Goal: Information Seeking & Learning: Learn about a topic

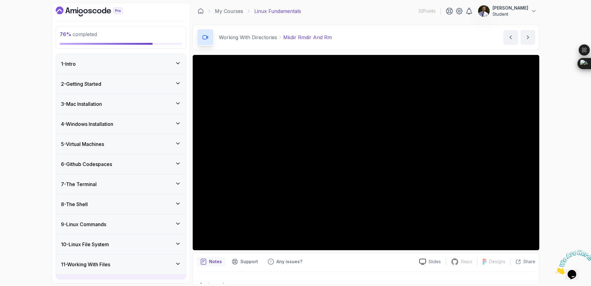
scroll to position [205, 0]
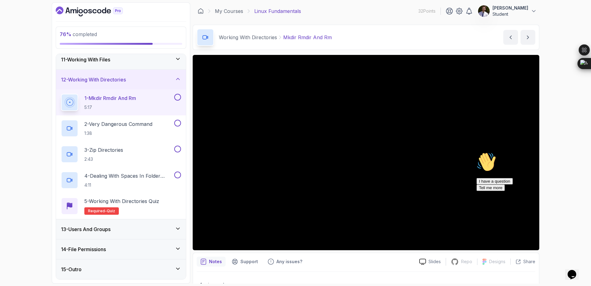
click at [177, 97] on button at bounding box center [177, 97] width 7 height 7
click at [174, 94] on button at bounding box center [177, 97] width 7 height 7
click at [178, 97] on button at bounding box center [177, 97] width 7 height 7
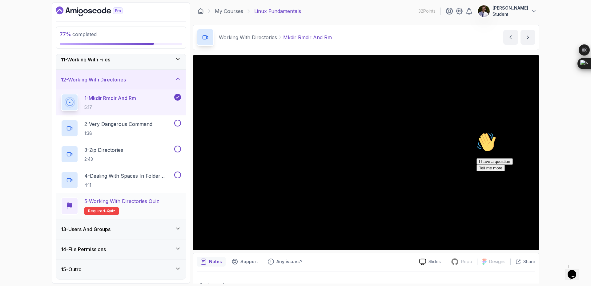
click at [103, 211] on span "Required-" at bounding box center [97, 210] width 19 height 5
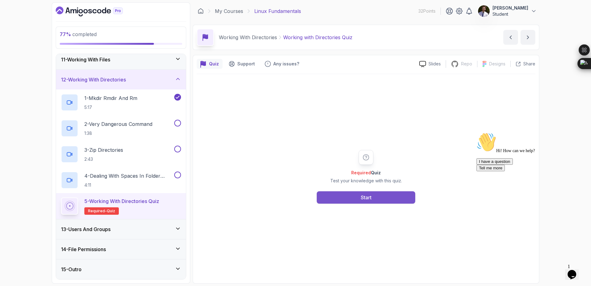
click at [386, 194] on button "Start" at bounding box center [366, 197] width 99 height 12
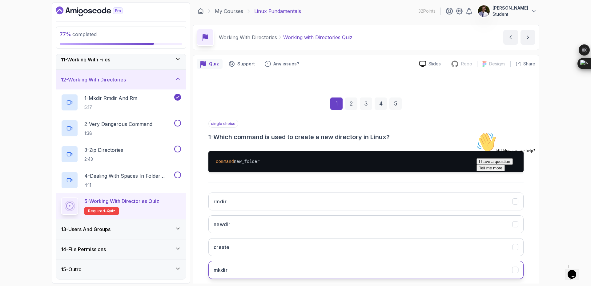
scroll to position [35, 0]
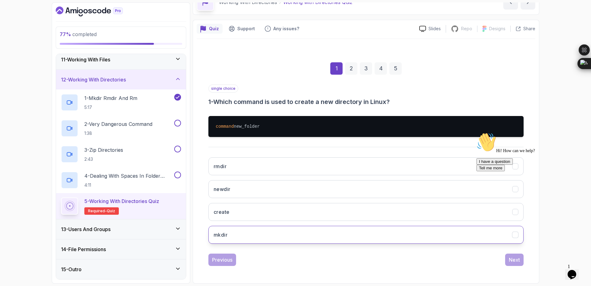
click at [270, 236] on button "mkdir" at bounding box center [366, 234] width 315 height 18
click at [510, 262] on div "Next" at bounding box center [514, 259] width 11 height 7
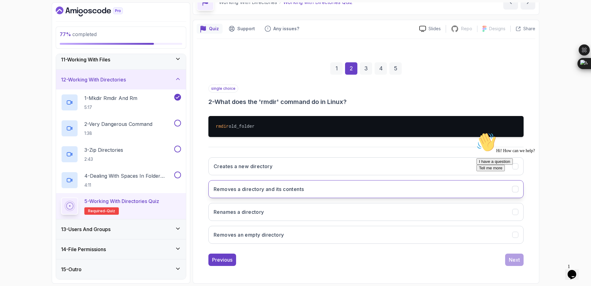
click at [269, 190] on h3 "Removes a directory and its contents" at bounding box center [259, 188] width 90 height 7
click at [516, 262] on div "Next" at bounding box center [514, 259] width 11 height 7
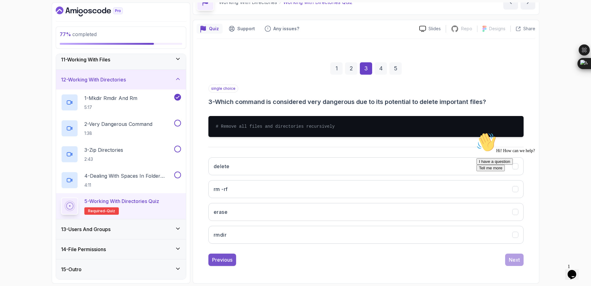
click at [221, 260] on div "Previous" at bounding box center [222, 259] width 20 height 7
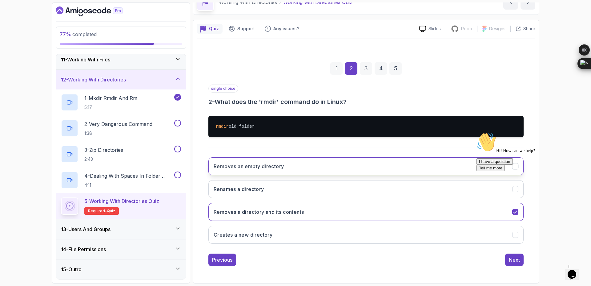
click at [318, 169] on button "Removes an empty directory" at bounding box center [366, 166] width 315 height 18
click at [511, 262] on div "Next" at bounding box center [514, 259] width 11 height 7
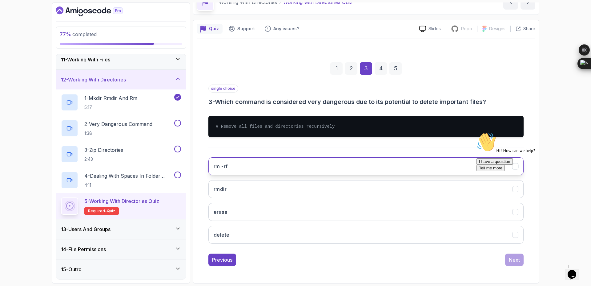
click at [251, 170] on button "rm -rf" at bounding box center [366, 166] width 315 height 18
click at [517, 262] on div "Next" at bounding box center [514, 259] width 11 height 7
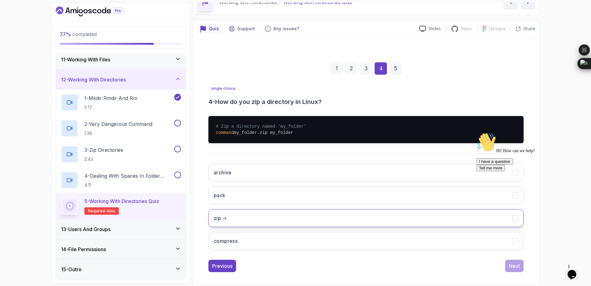
click at [256, 211] on button "zip -r" at bounding box center [366, 218] width 315 height 18
click at [519, 266] on div "Next" at bounding box center [514, 265] width 11 height 7
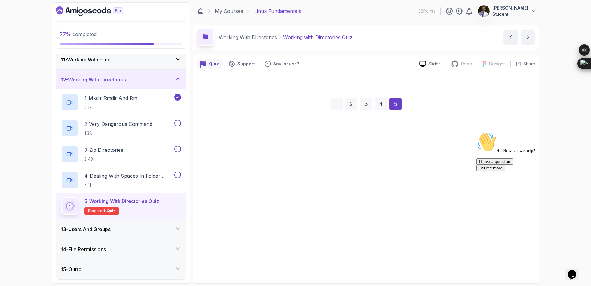
scroll to position [0, 0]
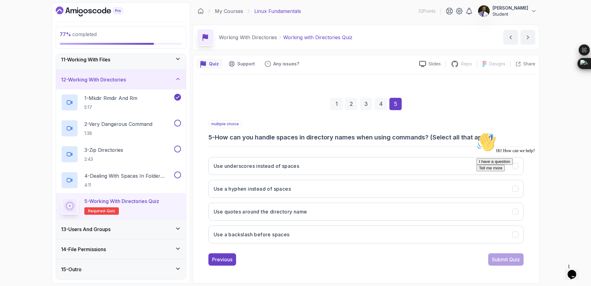
click at [477, 132] on icon "Chat attention grabber" at bounding box center [477, 132] width 0 height 0
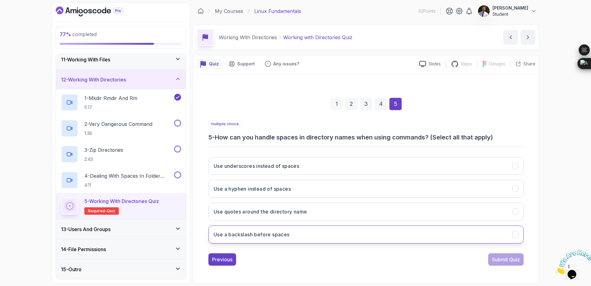
click at [364, 234] on button "Use a backslash before spaces" at bounding box center [366, 234] width 315 height 18
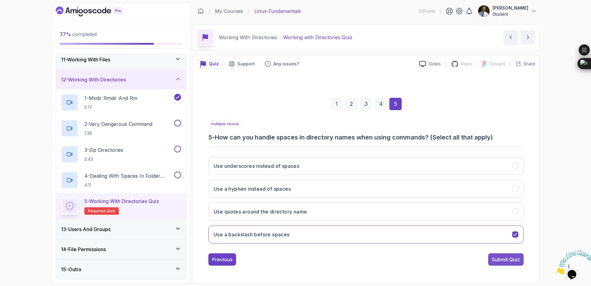
click at [515, 259] on div "Submit Quiz" at bounding box center [506, 258] width 28 height 7
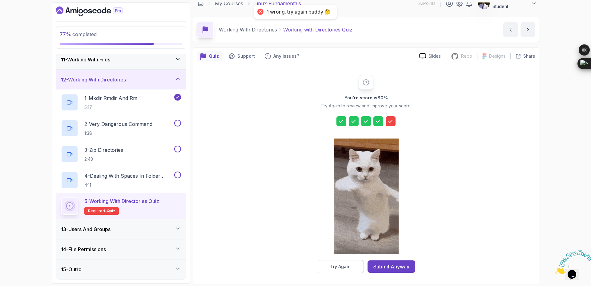
scroll to position [10, 0]
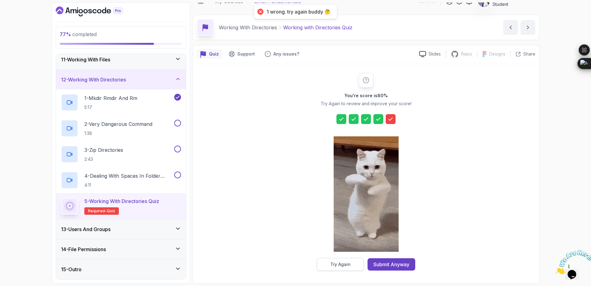
click at [354, 267] on button "Try Again" at bounding box center [340, 264] width 47 height 13
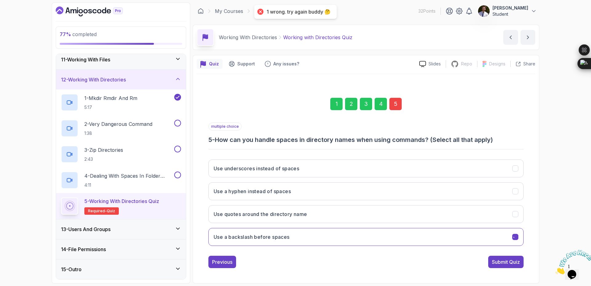
scroll to position [0, 0]
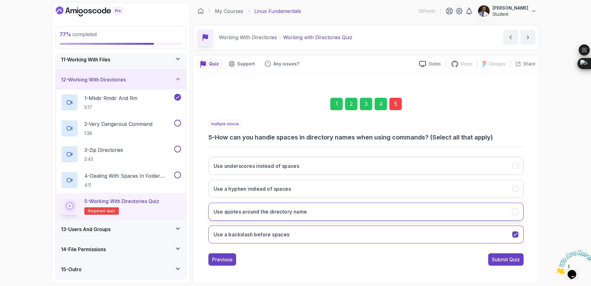
click at [514, 215] on button "Use quotes around the directory name" at bounding box center [366, 211] width 315 height 18
click at [509, 264] on button "Submit Quiz" at bounding box center [506, 259] width 35 height 12
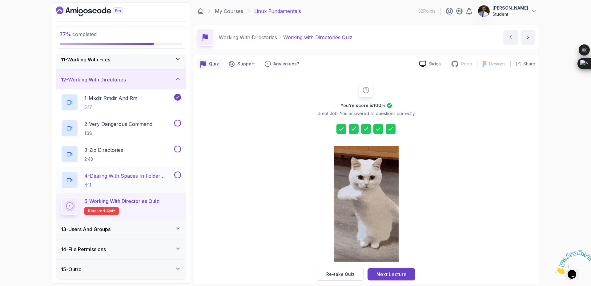
click at [176, 176] on button at bounding box center [177, 174] width 7 height 7
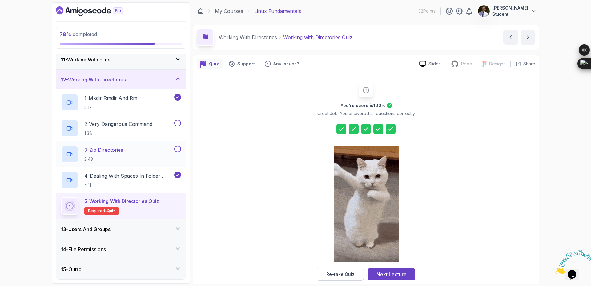
click at [171, 152] on div "3 - Zip Directories 2:43" at bounding box center [117, 153] width 112 height 17
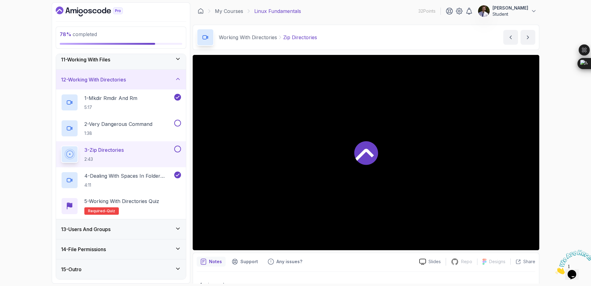
click at [180, 150] on button at bounding box center [177, 148] width 7 height 7
click at [179, 124] on button at bounding box center [177, 123] width 7 height 7
click at [177, 58] on icon at bounding box center [178, 59] width 6 height 6
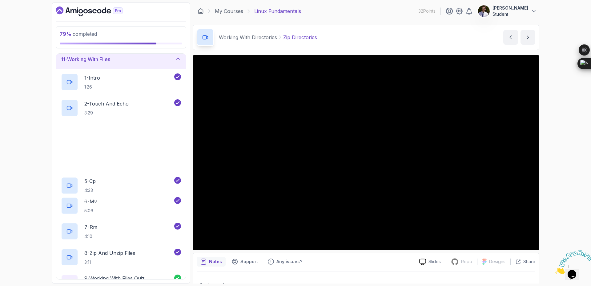
click at [177, 60] on icon at bounding box center [178, 58] width 6 height 6
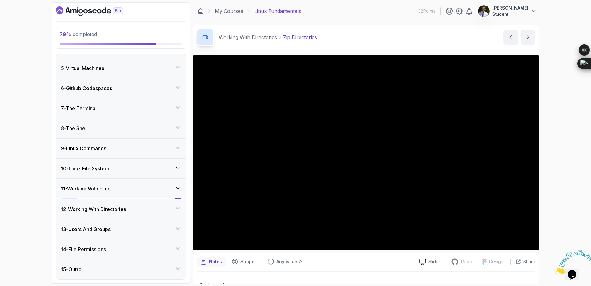
scroll to position [75, 0]
click at [181, 230] on div "13 - Users And Groups" at bounding box center [121, 229] width 130 height 20
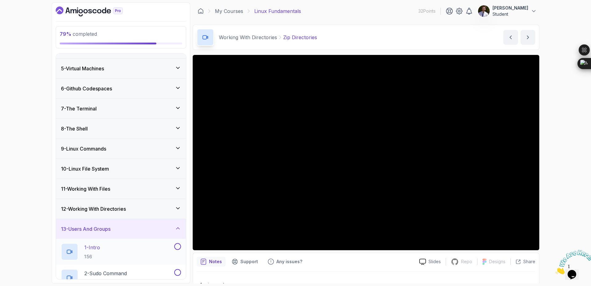
click at [133, 247] on div "1 - Intro 1:56" at bounding box center [117, 251] width 112 height 17
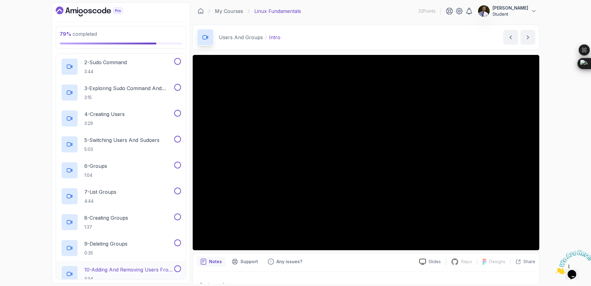
scroll to position [112, 0]
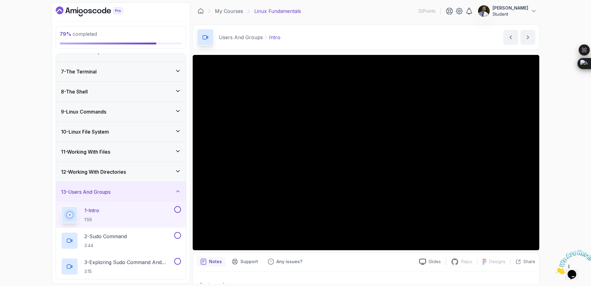
click at [178, 174] on div "12 - Working With Directories" at bounding box center [121, 171] width 120 height 7
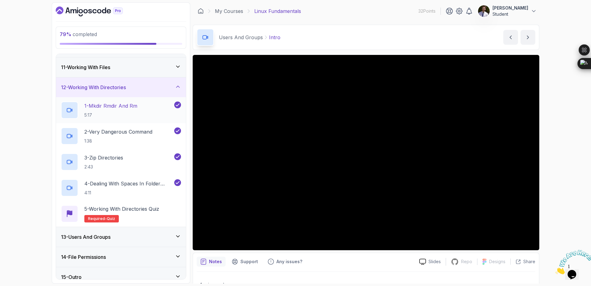
scroll to position [205, 0]
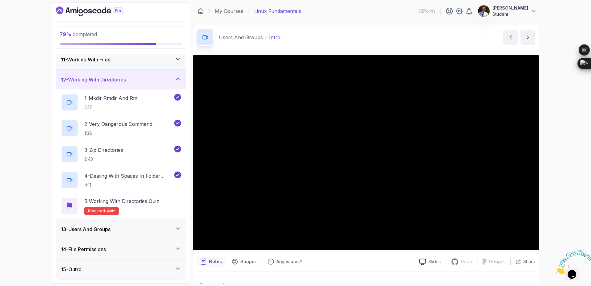
click at [160, 229] on div "13 - Users And Groups" at bounding box center [121, 228] width 120 height 7
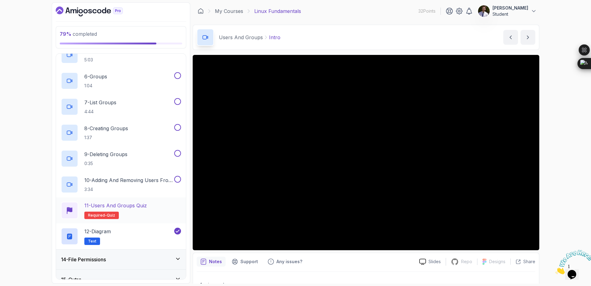
scroll to position [385, 0]
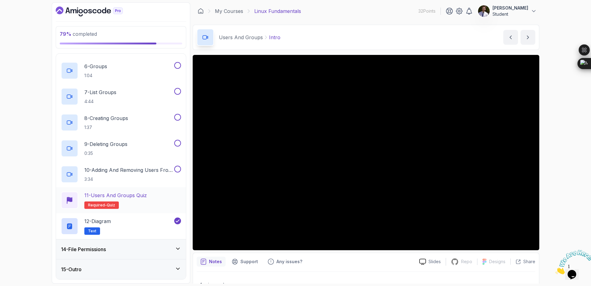
click at [107, 207] on span "quiz" at bounding box center [111, 204] width 8 height 5
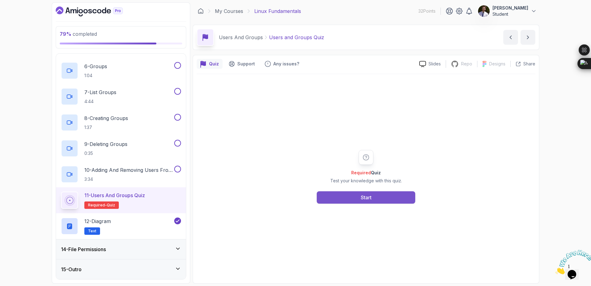
click at [373, 201] on button "Start" at bounding box center [366, 197] width 99 height 12
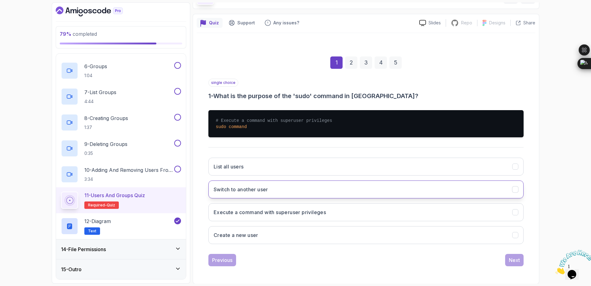
scroll to position [41, 0]
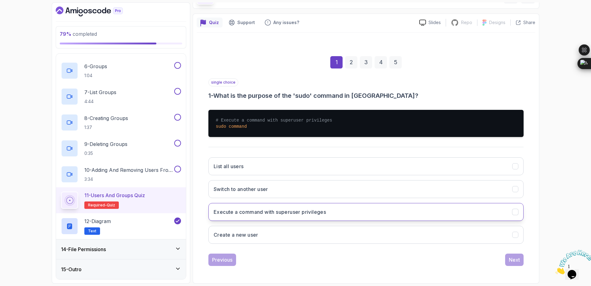
click at [300, 215] on button "Execute a command with superuser privileges" at bounding box center [366, 212] width 315 height 18
click at [516, 259] on div "Next" at bounding box center [514, 259] width 11 height 7
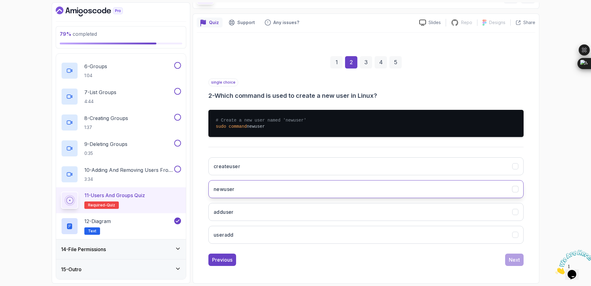
click at [305, 189] on button "newuser" at bounding box center [366, 189] width 315 height 18
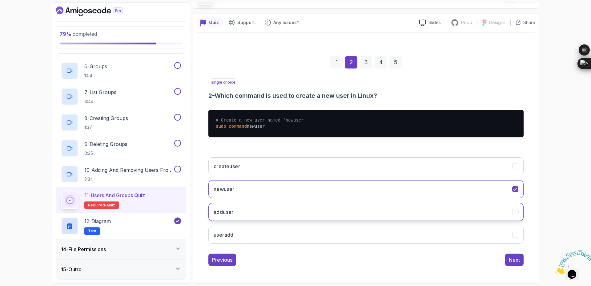
click at [473, 217] on button "adduser" at bounding box center [366, 212] width 315 height 18
click at [515, 254] on button "Next" at bounding box center [515, 259] width 18 height 12
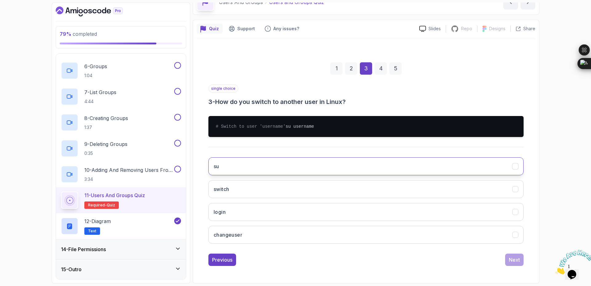
click at [250, 166] on button "su" at bounding box center [366, 166] width 315 height 18
click at [520, 261] on button "Next" at bounding box center [515, 259] width 18 height 12
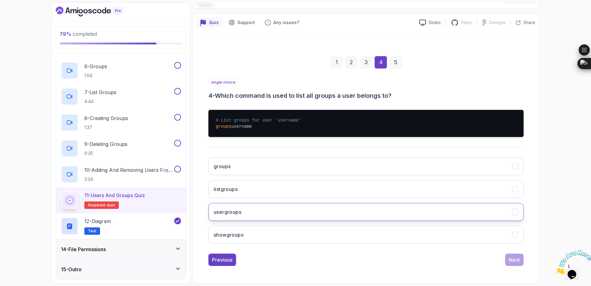
click at [329, 215] on button "usergroups" at bounding box center [366, 212] width 315 height 18
click at [514, 214] on icon "usergroups" at bounding box center [516, 212] width 6 height 6
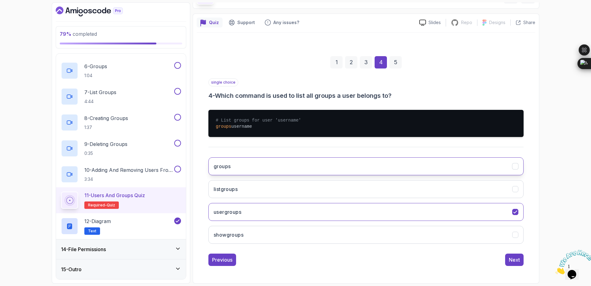
click at [516, 169] on icon "groups" at bounding box center [516, 166] width 6 height 6
click at [522, 261] on button "Next" at bounding box center [515, 259] width 18 height 12
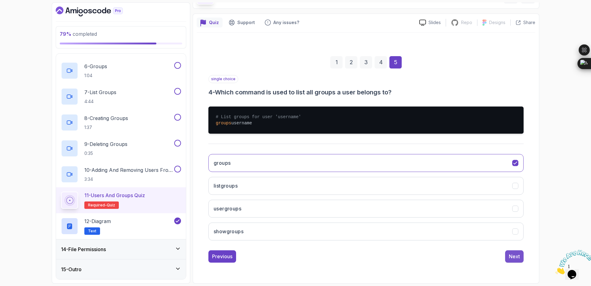
scroll to position [0, 0]
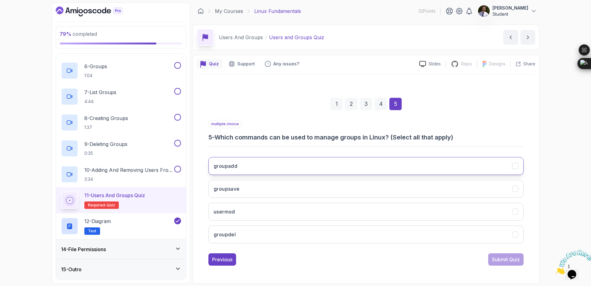
click at [517, 169] on div "groupadd" at bounding box center [516, 166] width 6 height 6
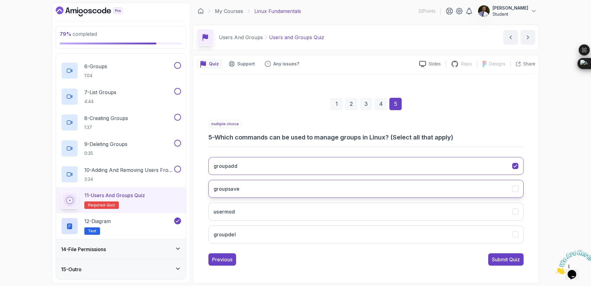
drag, startPoint x: 521, startPoint y: 186, endPoint x: 520, endPoint y: 189, distance: 3.2
click at [521, 187] on button "groupsave" at bounding box center [366, 189] width 315 height 18
click at [510, 260] on div "Submit Quiz" at bounding box center [506, 258] width 28 height 7
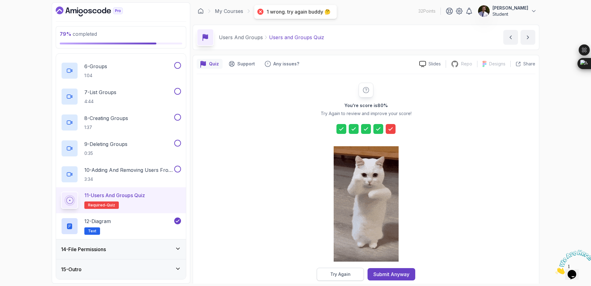
click at [346, 277] on div "Try Again" at bounding box center [341, 274] width 20 height 6
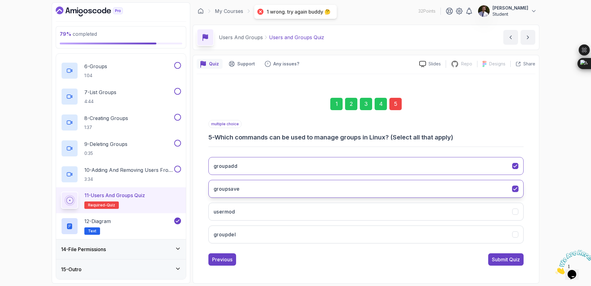
click at [513, 191] on icon "groupsave" at bounding box center [516, 189] width 6 height 6
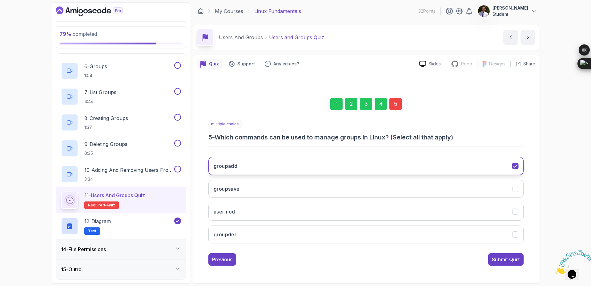
click at [515, 171] on button "groupadd" at bounding box center [366, 166] width 315 height 18
click at [515, 164] on icon "groupadd" at bounding box center [516, 166] width 6 height 6
click at [517, 185] on button "groupsave" at bounding box center [366, 189] width 315 height 18
click at [517, 238] on button "groupdel" at bounding box center [366, 234] width 315 height 18
click at [515, 258] on div "Submit Quiz" at bounding box center [506, 258] width 28 height 7
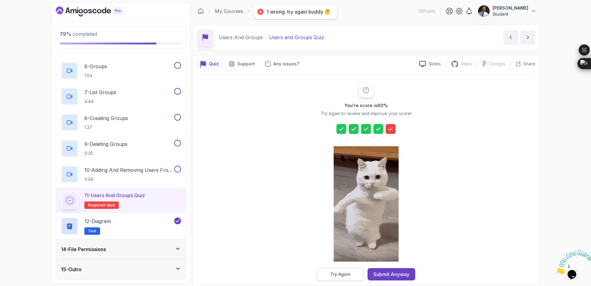
click at [355, 274] on button "Try Again" at bounding box center [340, 273] width 47 height 13
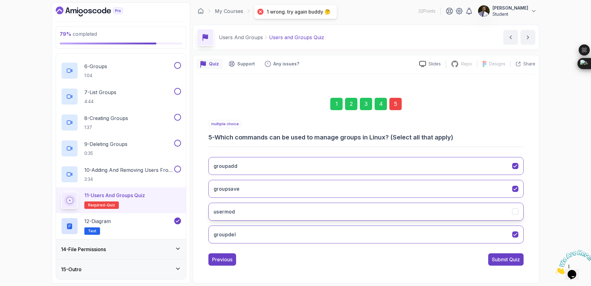
click at [517, 209] on icon "usermod" at bounding box center [516, 212] width 6 height 6
click at [516, 259] on div "Submit Quiz" at bounding box center [506, 258] width 28 height 7
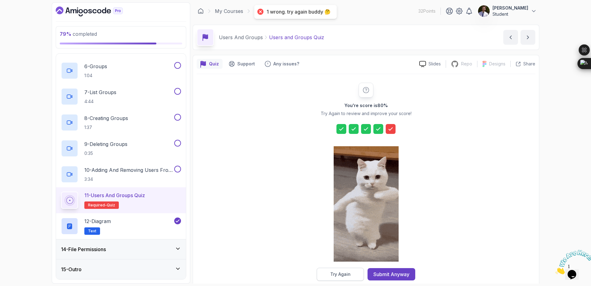
click at [359, 279] on button "Try Again" at bounding box center [340, 273] width 47 height 13
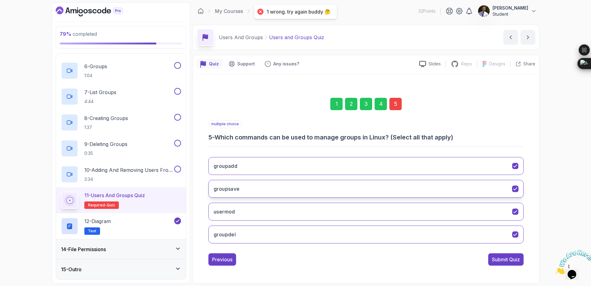
click at [516, 192] on button "groupsave" at bounding box center [366, 189] width 315 height 18
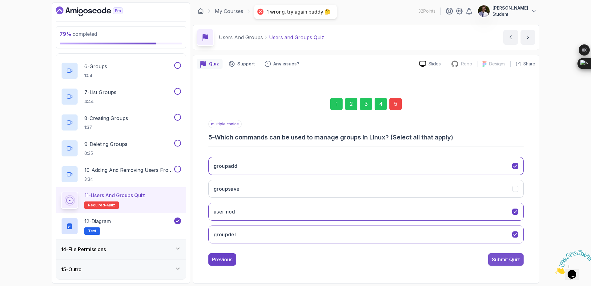
click at [506, 262] on div "Submit Quiz" at bounding box center [506, 258] width 28 height 7
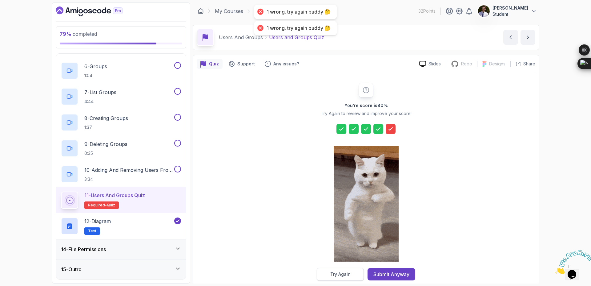
click at [357, 272] on button "Try Again" at bounding box center [340, 273] width 47 height 13
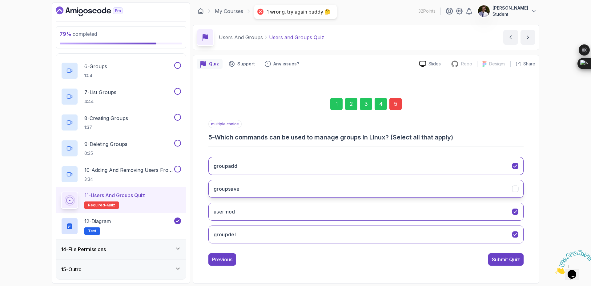
click at [513, 190] on icon "groupsave" at bounding box center [516, 189] width 6 height 6
click at [512, 163] on button "groupadd" at bounding box center [366, 166] width 315 height 18
click at [505, 262] on div "Submit Quiz" at bounding box center [506, 258] width 28 height 7
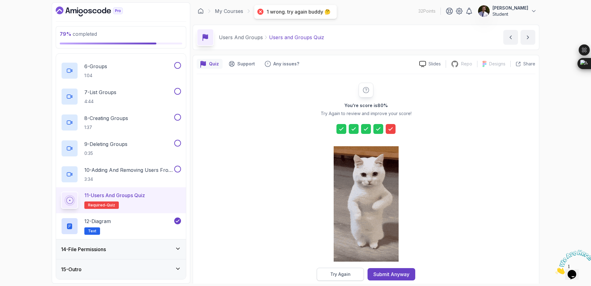
click at [355, 273] on button "Try Again" at bounding box center [340, 273] width 47 height 13
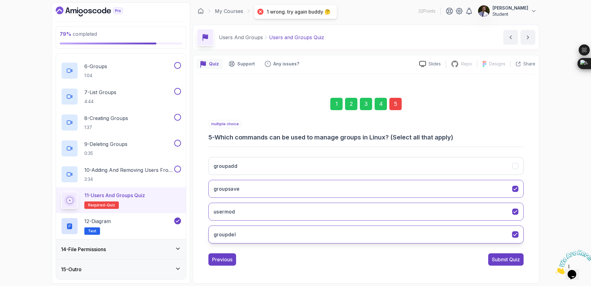
click at [519, 234] on div "groupdel" at bounding box center [516, 234] width 6 height 6
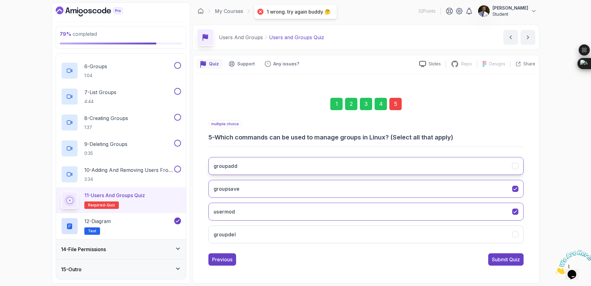
click at [515, 167] on icon "groupadd" at bounding box center [515, 165] width 3 height 2
click at [518, 265] on button "Submit Quiz" at bounding box center [506, 259] width 35 height 12
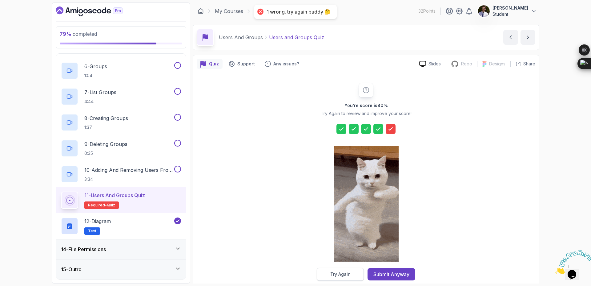
click at [354, 275] on button "Try Again" at bounding box center [340, 273] width 47 height 13
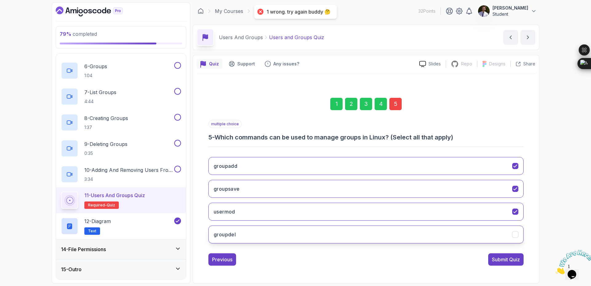
click at [515, 235] on icon "groupdel" at bounding box center [515, 234] width 3 height 2
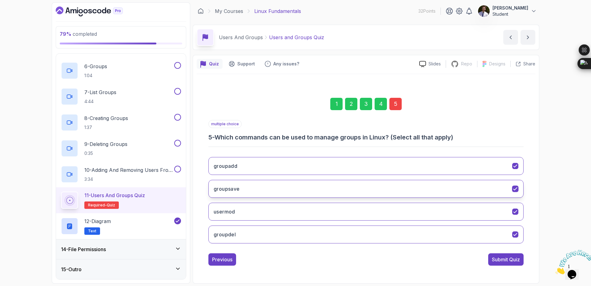
click at [520, 191] on button "groupsave" at bounding box center [366, 189] width 315 height 18
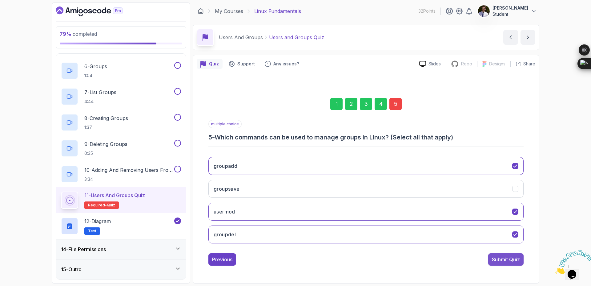
click at [521, 263] on button "Submit Quiz" at bounding box center [506, 259] width 35 height 12
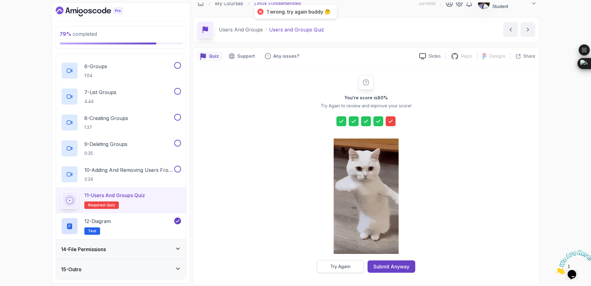
scroll to position [10, 0]
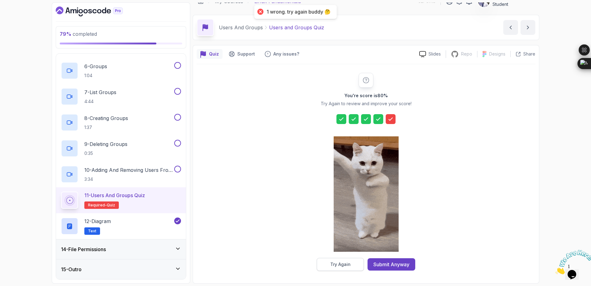
click at [354, 262] on button "Try Again" at bounding box center [340, 264] width 47 height 13
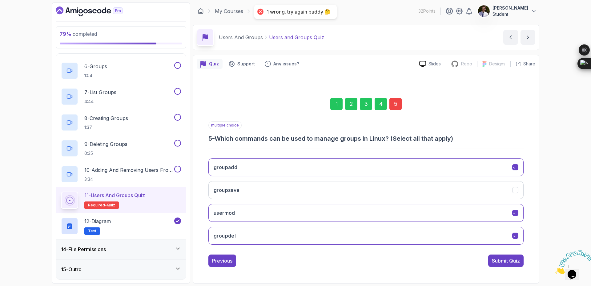
scroll to position [0, 0]
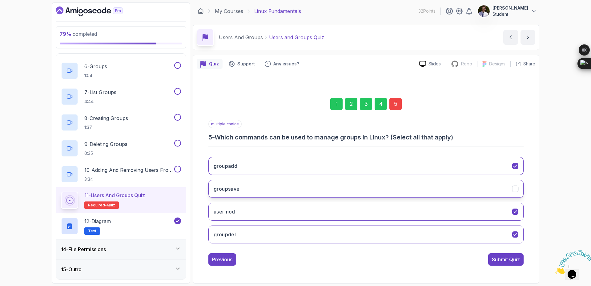
click at [518, 189] on icon "groupsave" at bounding box center [516, 189] width 6 height 6
click at [519, 232] on button "groupdel" at bounding box center [366, 234] width 315 height 18
click at [514, 261] on div "Submit Quiz" at bounding box center [506, 258] width 28 height 7
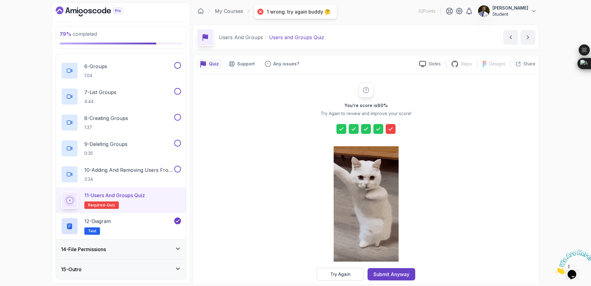
click at [348, 277] on button "Try Again" at bounding box center [340, 273] width 47 height 13
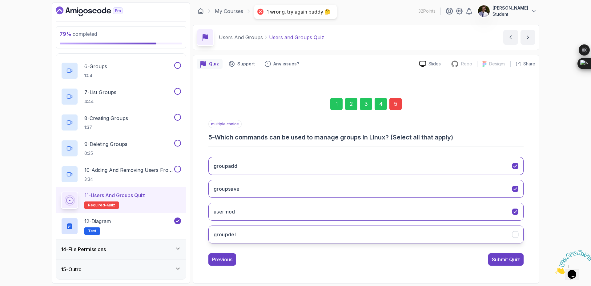
click at [518, 236] on icon "groupdel" at bounding box center [516, 234] width 6 height 6
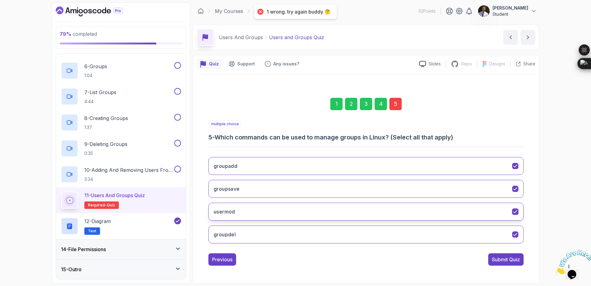
click at [517, 213] on icon "usermod" at bounding box center [516, 212] width 6 height 6
click at [510, 259] on div "Submit Quiz" at bounding box center [506, 258] width 28 height 7
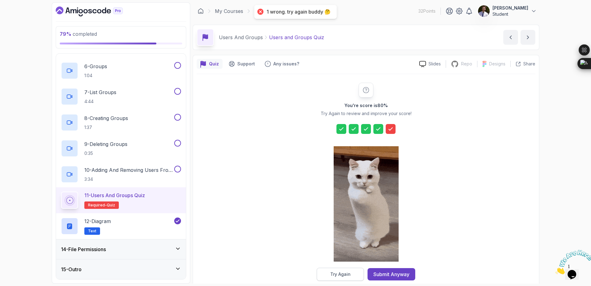
click at [344, 274] on div "Try Again" at bounding box center [341, 274] width 20 height 6
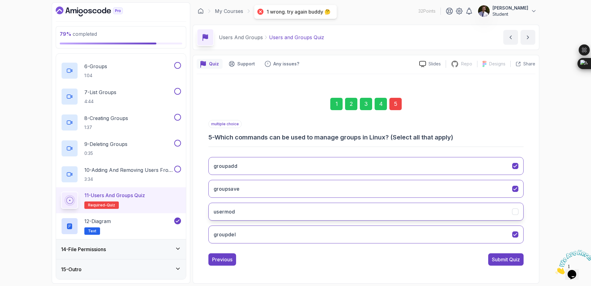
drag, startPoint x: 509, startPoint y: 204, endPoint x: 515, endPoint y: 211, distance: 8.9
click at [513, 209] on button "usermod" at bounding box center [366, 211] width 315 height 18
click at [517, 211] on icon "usermod" at bounding box center [516, 212] width 6 height 6
click at [515, 210] on icon "usermod" at bounding box center [516, 212] width 6 height 6
click at [517, 194] on button "groupsave" at bounding box center [366, 189] width 315 height 18
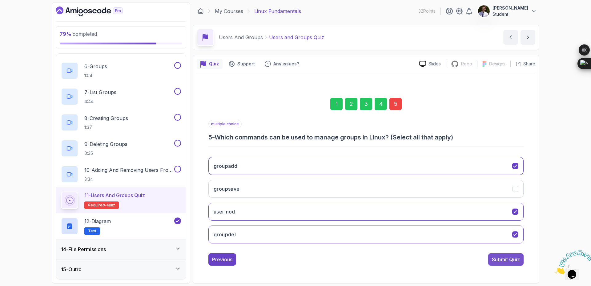
click at [503, 260] on div "Submit Quiz" at bounding box center [506, 258] width 28 height 7
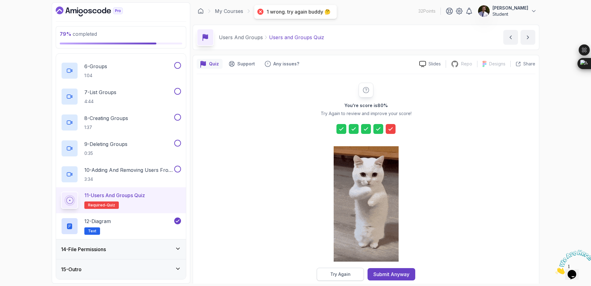
click at [351, 272] on button "Try Again" at bounding box center [340, 273] width 47 height 13
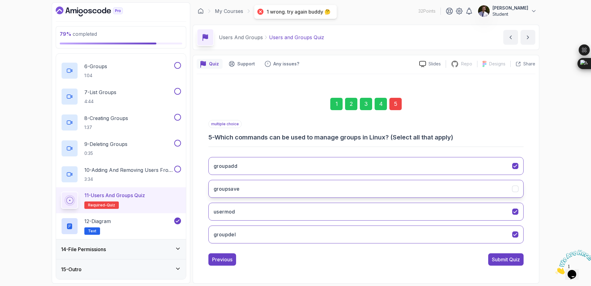
click at [520, 192] on button "groupsave" at bounding box center [366, 189] width 315 height 18
click at [518, 170] on button "groupadd" at bounding box center [366, 166] width 315 height 18
click at [512, 263] on button "Submit Quiz" at bounding box center [506, 259] width 35 height 12
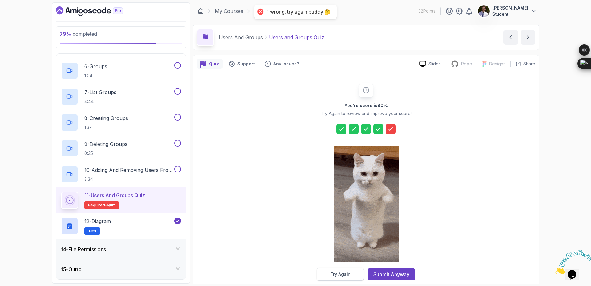
click at [333, 269] on button "Try Again" at bounding box center [340, 273] width 47 height 13
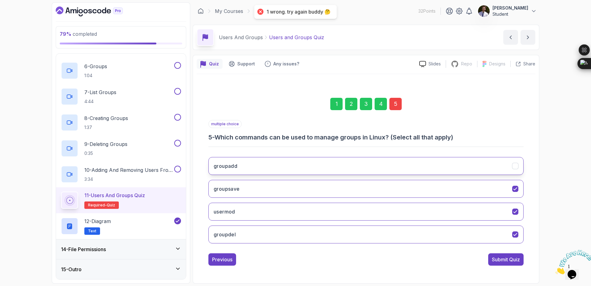
click at [516, 169] on div "groupadd" at bounding box center [516, 166] width 6 height 6
click at [519, 188] on div "groupsave" at bounding box center [516, 188] width 6 height 6
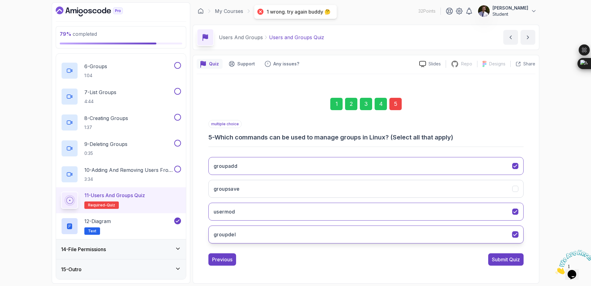
click at [515, 233] on icon "groupdel" at bounding box center [516, 234] width 6 height 6
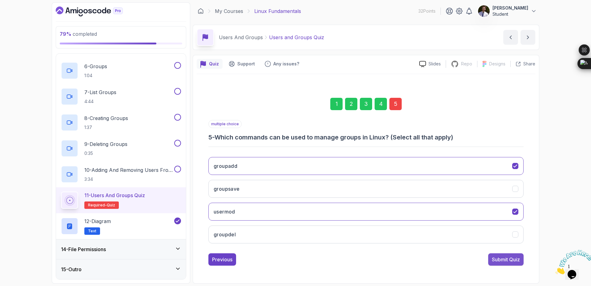
click at [514, 263] on button "Submit Quiz" at bounding box center [506, 259] width 35 height 12
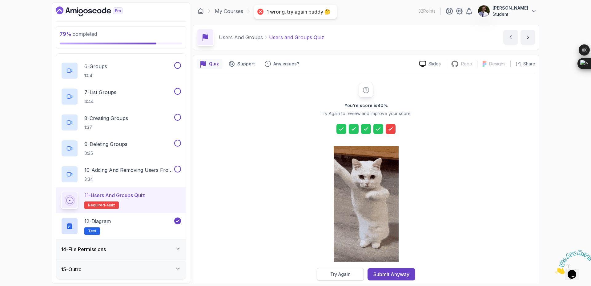
click at [333, 274] on div "Try Again" at bounding box center [341, 274] width 20 height 6
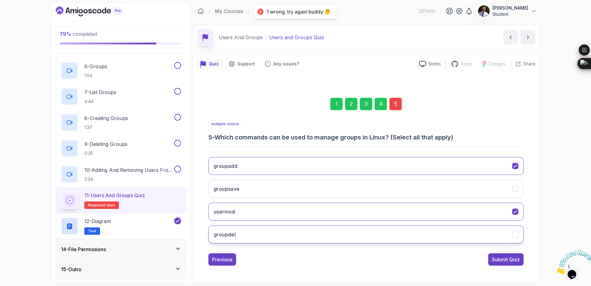
click at [517, 235] on icon "groupdel" at bounding box center [516, 234] width 6 height 6
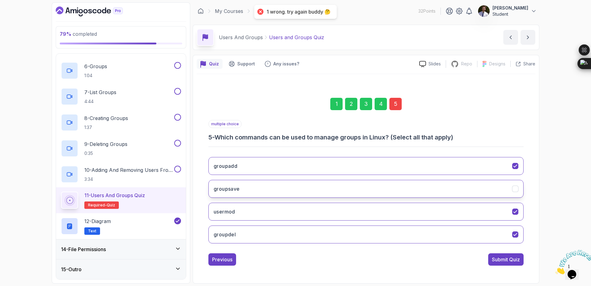
click at [517, 191] on icon "groupsave" at bounding box center [516, 189] width 6 height 6
click at [519, 209] on button "usermod" at bounding box center [366, 211] width 315 height 18
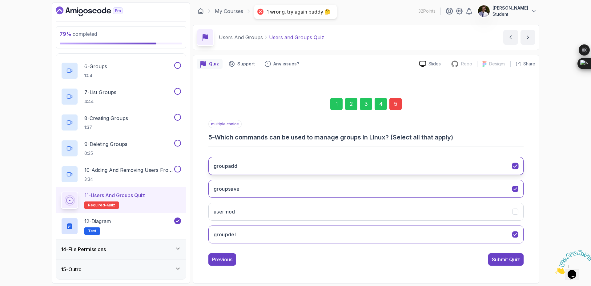
click at [514, 164] on icon "groupadd" at bounding box center [516, 166] width 6 height 6
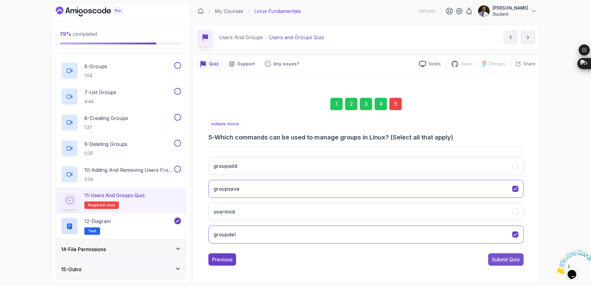
click at [513, 258] on div "Submit Quiz" at bounding box center [506, 258] width 28 height 7
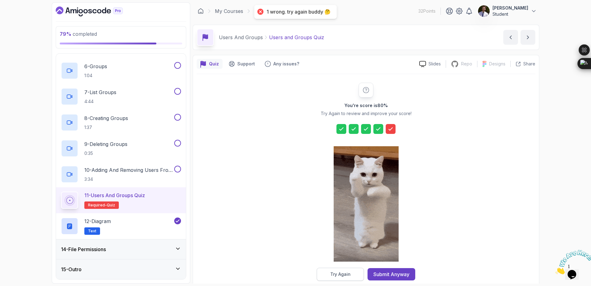
click at [347, 274] on div "Try Again" at bounding box center [341, 274] width 20 height 6
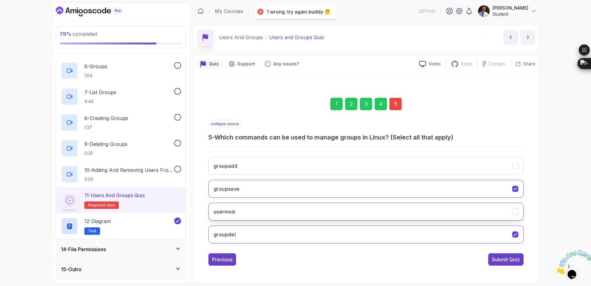
click at [520, 213] on button "usermod" at bounding box center [366, 211] width 315 height 18
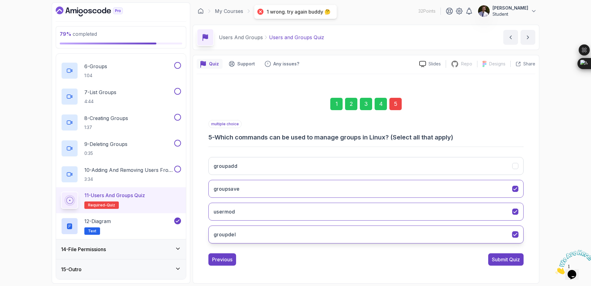
click at [515, 233] on icon "groupdel" at bounding box center [516, 234] width 6 height 6
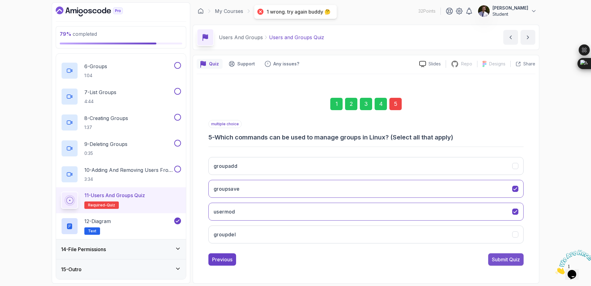
click at [509, 261] on div "Submit Quiz" at bounding box center [506, 258] width 28 height 7
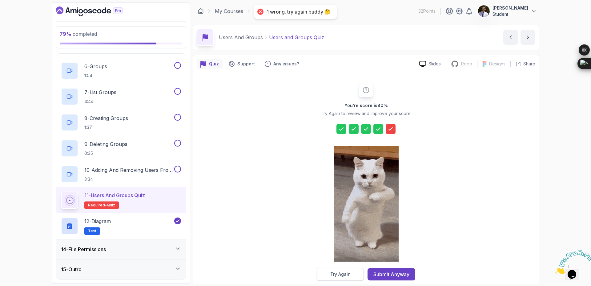
click at [349, 273] on div "Try Again" at bounding box center [341, 274] width 20 height 6
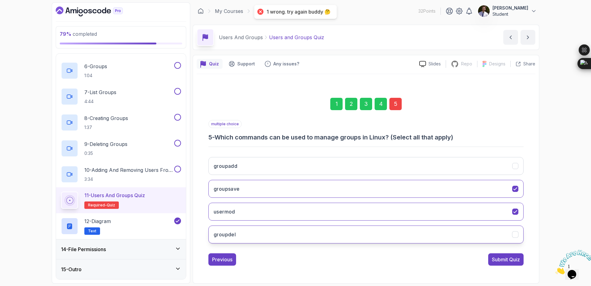
click at [518, 233] on icon "groupdel" at bounding box center [516, 234] width 6 height 6
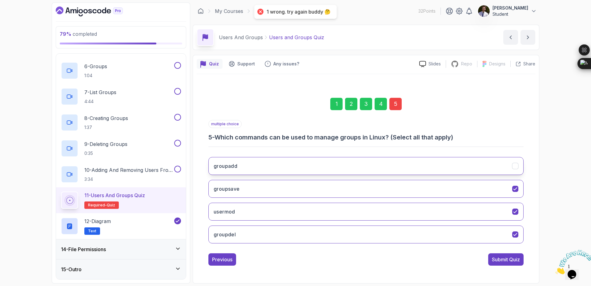
click at [514, 167] on icon "groupadd" at bounding box center [516, 166] width 6 height 6
drag, startPoint x: 521, startPoint y: 189, endPoint x: 520, endPoint y: 196, distance: 7.2
click at [520, 190] on button "groupsave" at bounding box center [366, 189] width 315 height 18
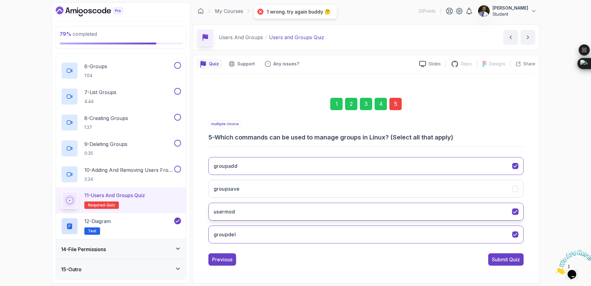
click at [520, 212] on button "usermod" at bounding box center [366, 211] width 315 height 18
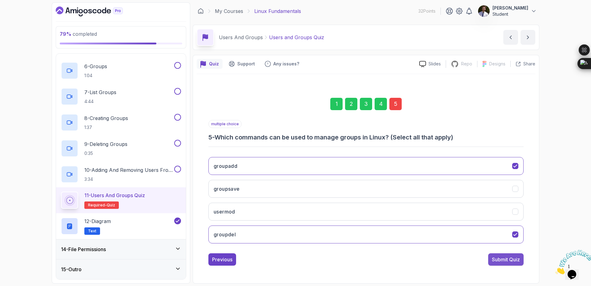
click at [509, 257] on div "Submit Quiz" at bounding box center [506, 258] width 28 height 7
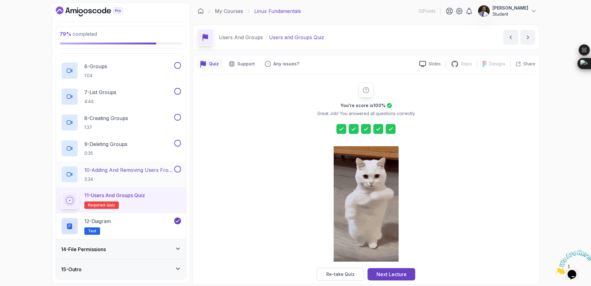
click at [181, 170] on div "10 - Adding And Removing Users From Groups 3:34" at bounding box center [121, 174] width 130 height 26
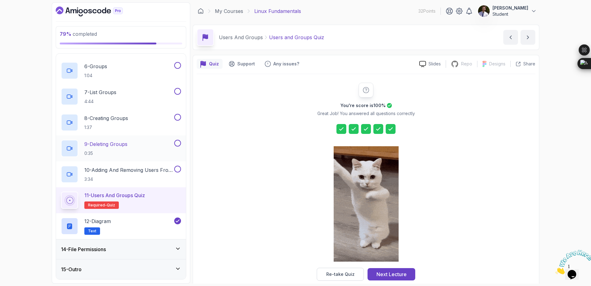
click at [175, 141] on button at bounding box center [177, 143] width 7 height 7
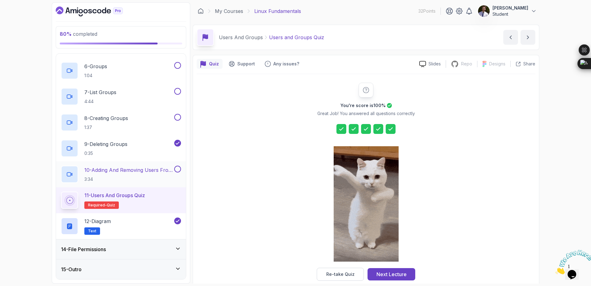
click at [179, 171] on button at bounding box center [177, 168] width 7 height 7
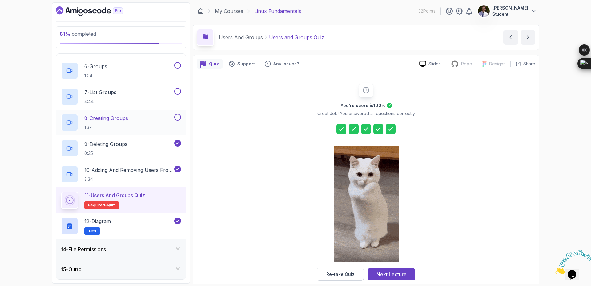
click at [177, 119] on button at bounding box center [177, 117] width 7 height 7
click at [175, 93] on button at bounding box center [177, 91] width 7 height 7
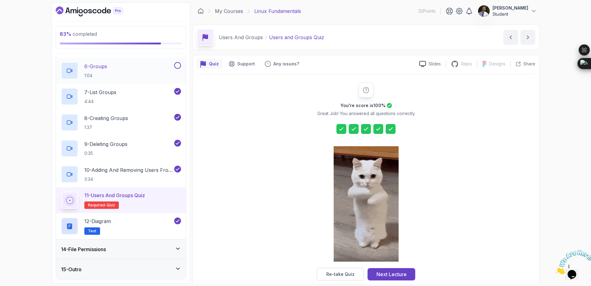
click at [178, 65] on button at bounding box center [177, 65] width 7 height 7
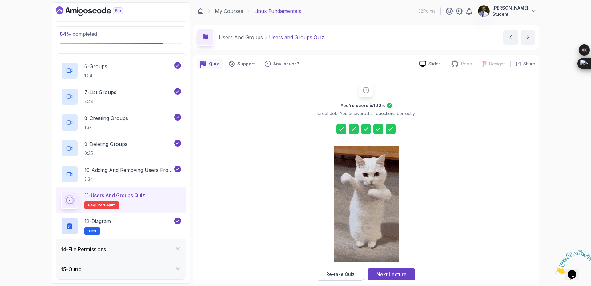
click at [171, 249] on div "14 - File Permissions" at bounding box center [121, 248] width 120 height 7
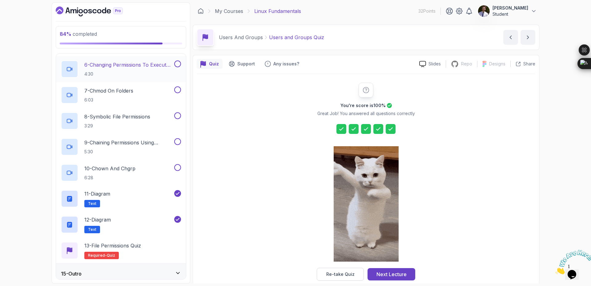
scroll to position [411, 0]
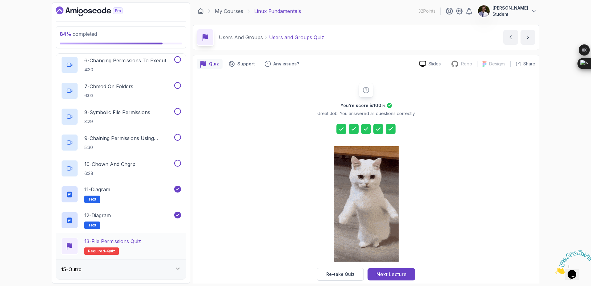
click at [120, 242] on p "13 - File Permissions Quiz" at bounding box center [112, 240] width 57 height 7
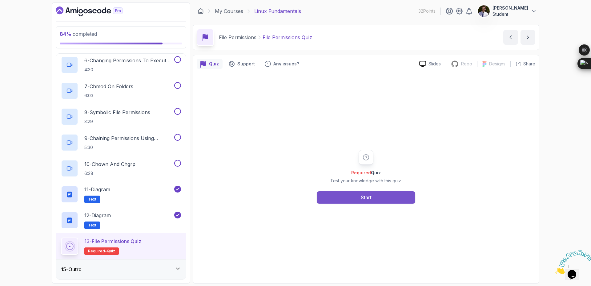
click at [346, 197] on button "Start" at bounding box center [366, 197] width 99 height 12
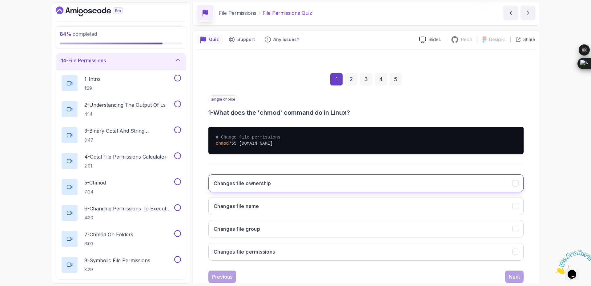
scroll to position [37, 0]
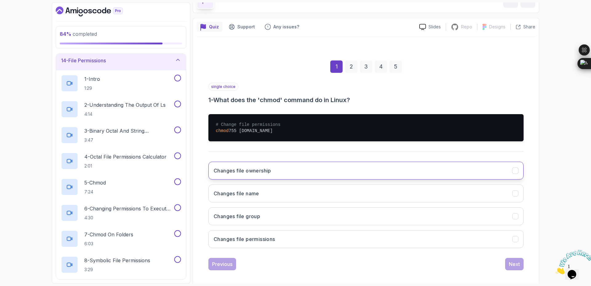
click at [321, 167] on button "Changes file ownership" at bounding box center [366, 170] width 315 height 18
click at [514, 262] on div "Next" at bounding box center [514, 263] width 11 height 7
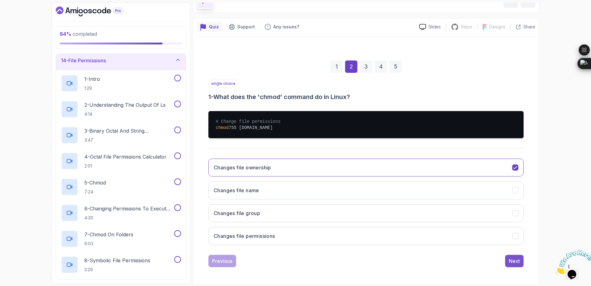
scroll to position [0, 0]
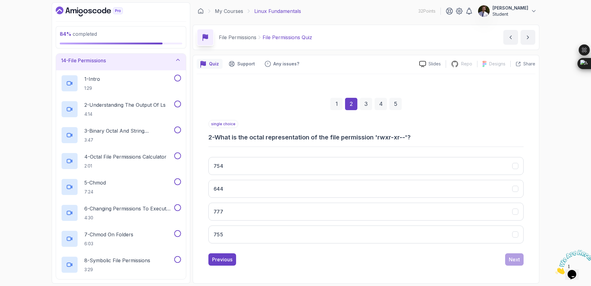
click at [318, 175] on div "754 644 777 755" at bounding box center [366, 200] width 315 height 96
click at [329, 169] on button "754" at bounding box center [366, 166] width 315 height 18
click at [518, 260] on div "Next" at bounding box center [514, 258] width 11 height 7
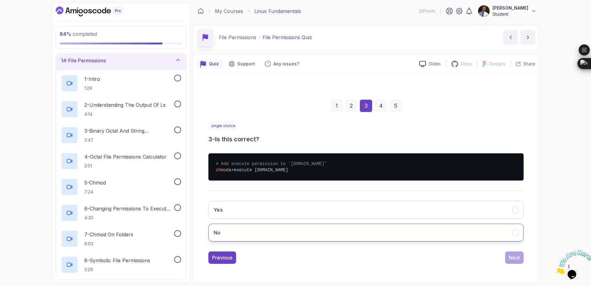
click at [310, 233] on button "No" at bounding box center [366, 232] width 315 height 18
click at [515, 256] on div "Next" at bounding box center [514, 257] width 11 height 7
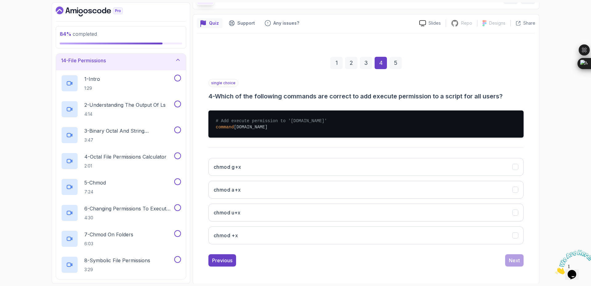
scroll to position [41, 0]
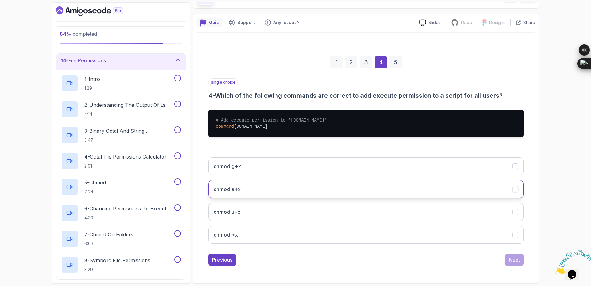
click at [345, 196] on button "chmod a+x" at bounding box center [366, 189] width 315 height 18
click at [526, 254] on div "1 2 3 4 5 single choice 4 - Which of the following commands are correct to add …" at bounding box center [366, 155] width 339 height 229
click at [515, 259] on div "Next" at bounding box center [514, 259] width 11 height 7
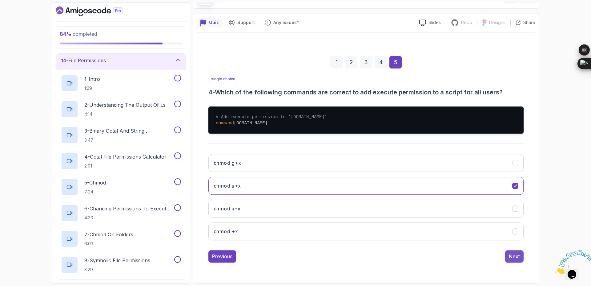
scroll to position [0, 0]
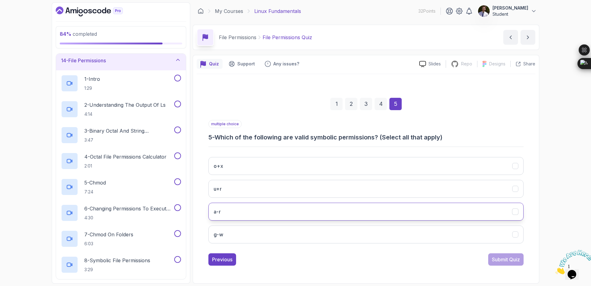
click at [307, 215] on button "a-r" at bounding box center [366, 211] width 315 height 18
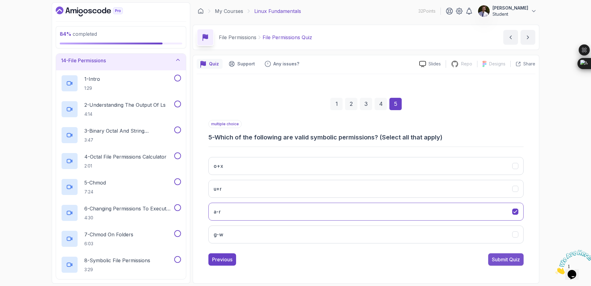
click at [509, 257] on div "Submit Quiz" at bounding box center [506, 258] width 28 height 7
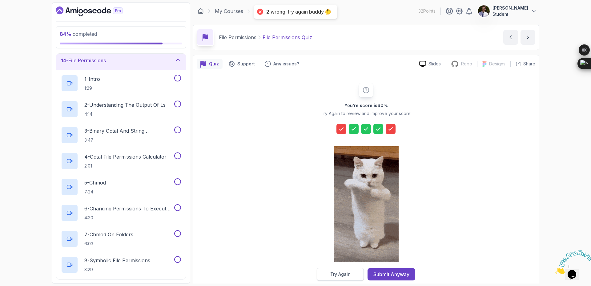
click at [344, 274] on div "Try Again" at bounding box center [341, 274] width 20 height 6
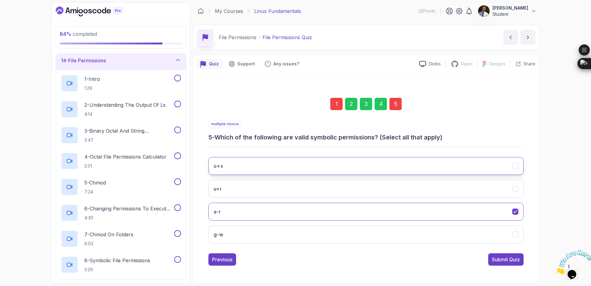
click at [515, 173] on button "o+x" at bounding box center [366, 166] width 315 height 18
click at [503, 255] on button "Submit Quiz" at bounding box center [506, 259] width 35 height 12
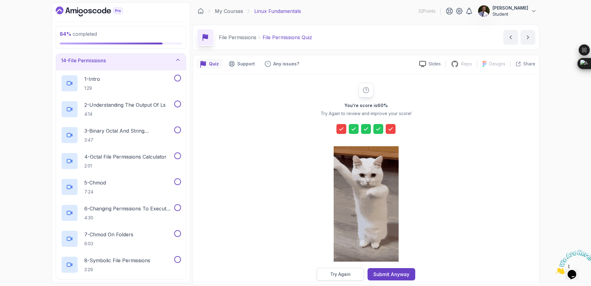
click at [340, 277] on button "Try Again" at bounding box center [340, 273] width 47 height 13
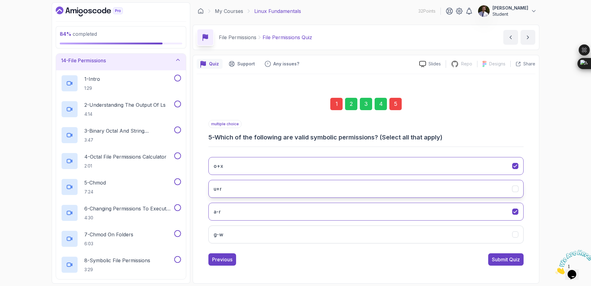
click at [514, 191] on icon "u+r" at bounding box center [516, 189] width 6 height 6
click at [493, 260] on div "Submit Quiz" at bounding box center [506, 258] width 28 height 7
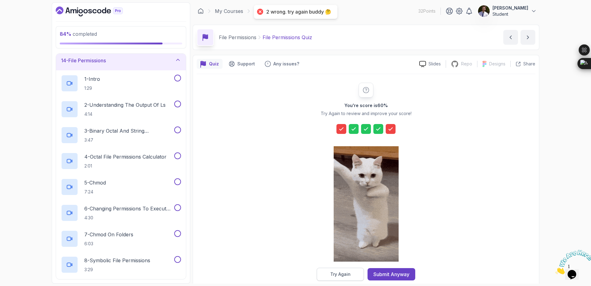
click at [340, 275] on div "Try Again" at bounding box center [341, 274] width 20 height 6
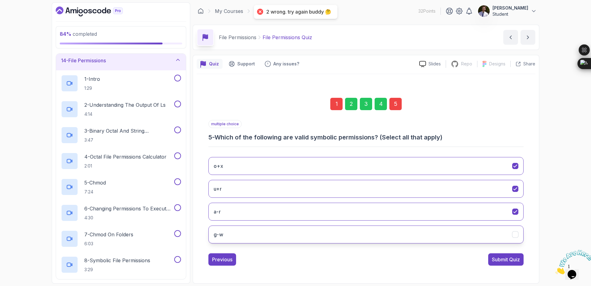
click at [519, 238] on button "g-w" at bounding box center [366, 234] width 315 height 18
click at [510, 258] on div "Submit Quiz" at bounding box center [506, 258] width 28 height 7
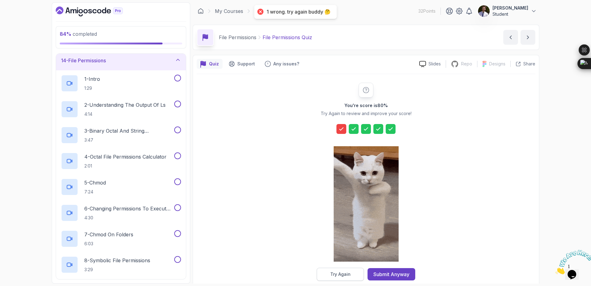
click at [351, 275] on button "Try Again" at bounding box center [340, 273] width 47 height 13
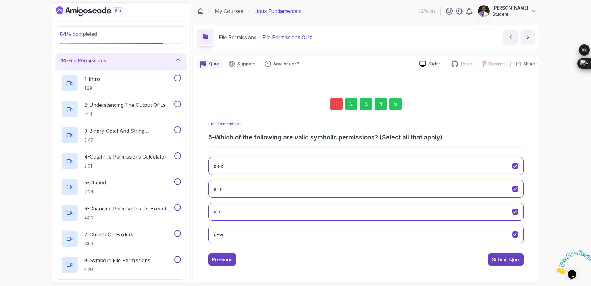
click at [334, 104] on div "1" at bounding box center [337, 104] width 12 height 12
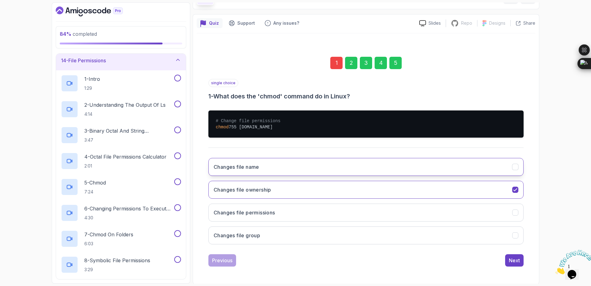
scroll to position [41, 0]
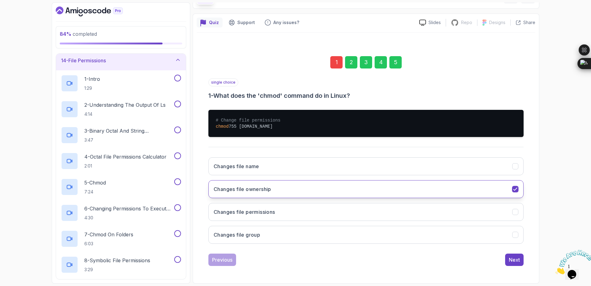
click at [518, 186] on icon "Changes file ownership" at bounding box center [516, 189] width 6 height 6
click at [518, 191] on icon "Changes file ownership" at bounding box center [516, 189] width 6 height 6
click at [513, 212] on div "Changes file permissions" at bounding box center [516, 212] width 6 height 6
click at [515, 264] on button "Next" at bounding box center [515, 259] width 18 height 12
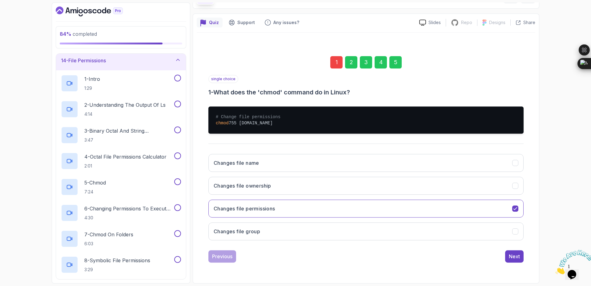
scroll to position [0, 0]
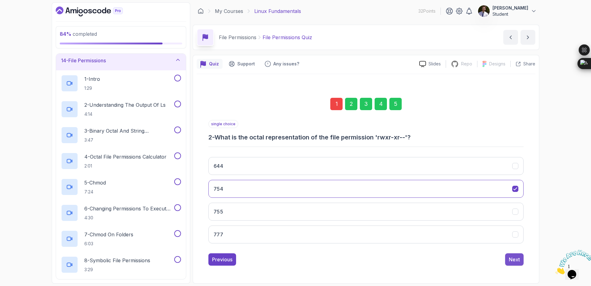
click at [522, 261] on button "Next" at bounding box center [515, 259] width 18 height 12
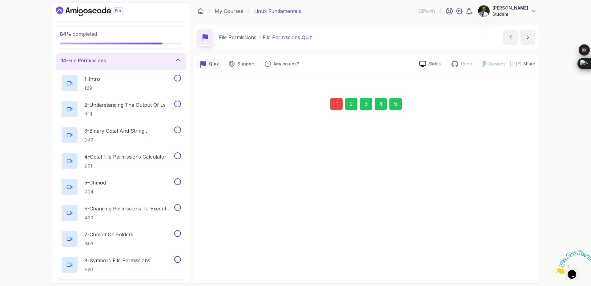
click at [522, 261] on button "Next" at bounding box center [515, 259] width 18 height 12
click at [522, 261] on button "chmod +x" at bounding box center [366, 253] width 315 height 18
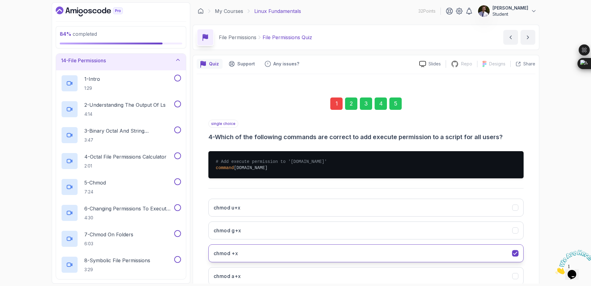
click at [518, 257] on button "chmod +x" at bounding box center [366, 253] width 315 height 18
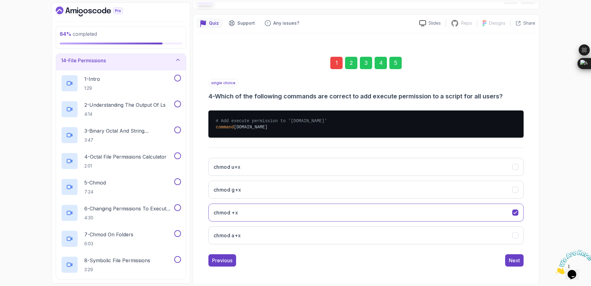
scroll to position [41, 0]
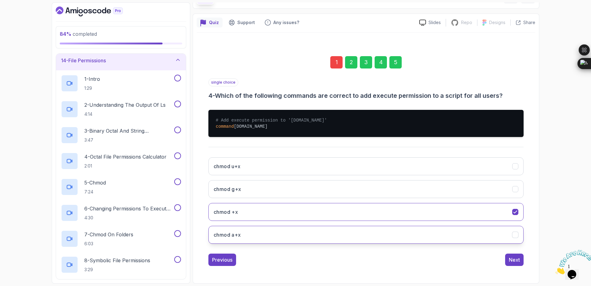
click at [517, 238] on button "chmod a+x" at bounding box center [366, 234] width 315 height 18
click at [519, 260] on div "Next" at bounding box center [514, 259] width 11 height 7
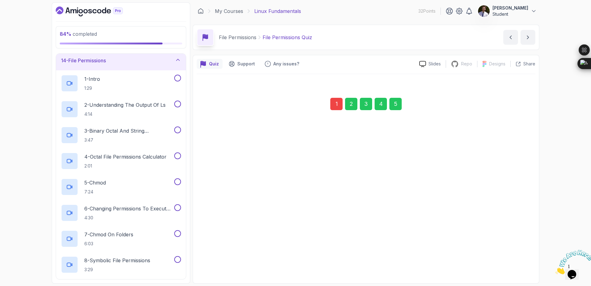
scroll to position [0, 0]
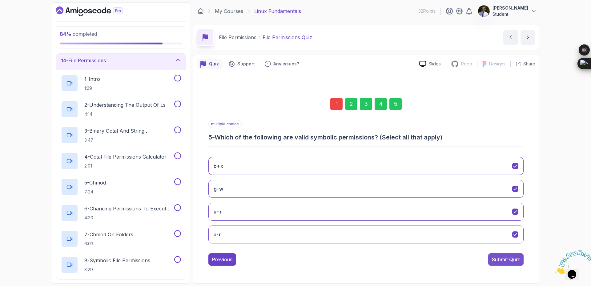
click at [517, 259] on div "Submit Quiz" at bounding box center [506, 258] width 28 height 7
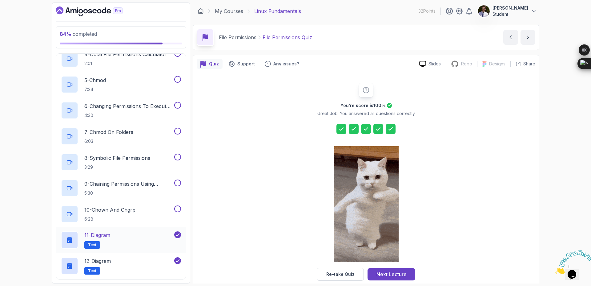
scroll to position [411, 0]
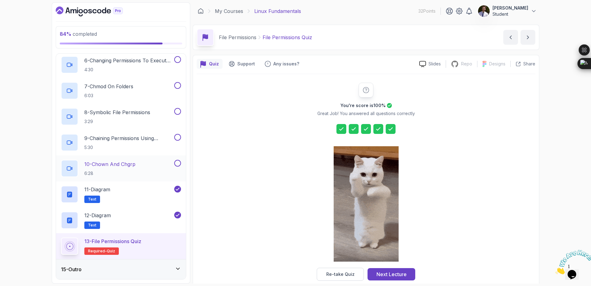
click at [177, 159] on div "10 - chown And chgrp 6:28" at bounding box center [121, 168] width 130 height 26
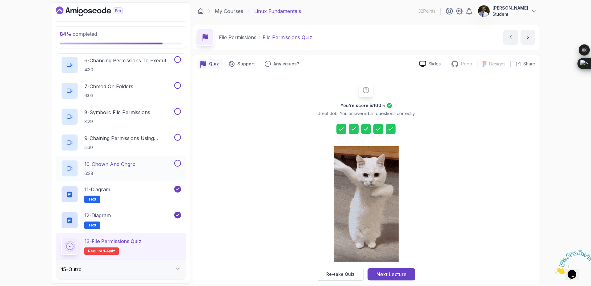
click at [177, 164] on button at bounding box center [177, 163] width 7 height 7
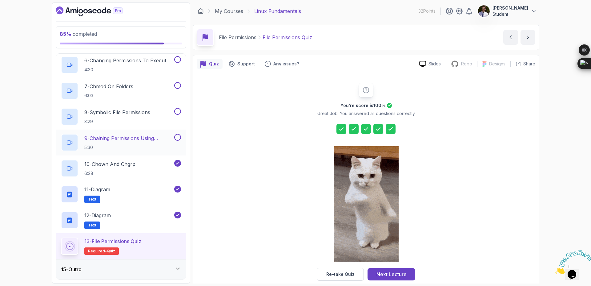
click at [177, 138] on button at bounding box center [177, 137] width 7 height 7
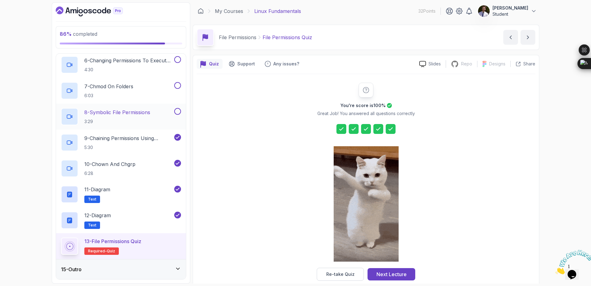
click at [176, 115] on button "8 - Symbolic File Permissions 3:29" at bounding box center [121, 116] width 120 height 17
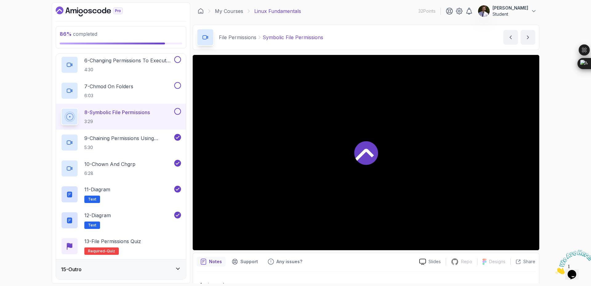
click at [176, 111] on button at bounding box center [177, 111] width 7 height 7
click at [176, 85] on button at bounding box center [177, 85] width 7 height 7
click at [175, 62] on div at bounding box center [177, 59] width 8 height 7
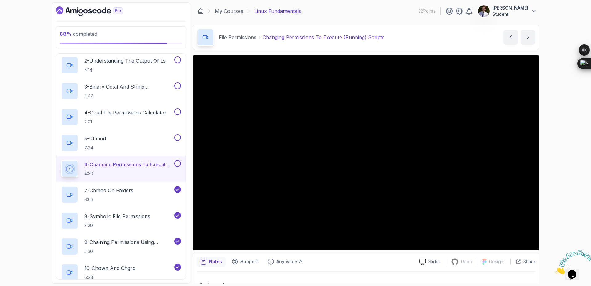
scroll to position [263, 0]
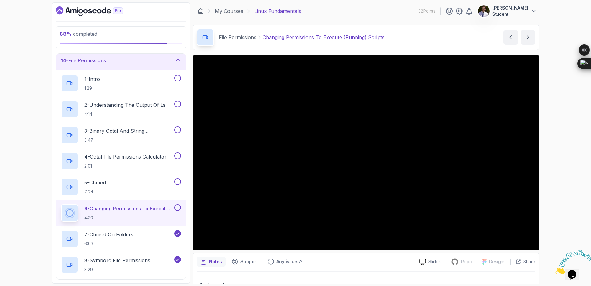
click at [177, 208] on button at bounding box center [177, 207] width 7 height 7
click at [175, 182] on button at bounding box center [177, 181] width 7 height 7
click at [177, 157] on button at bounding box center [177, 155] width 7 height 7
click at [178, 130] on button at bounding box center [177, 129] width 7 height 7
click at [176, 103] on button at bounding box center [177, 103] width 7 height 7
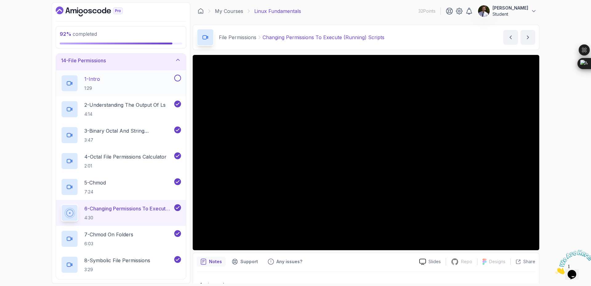
click at [177, 76] on button at bounding box center [177, 78] width 7 height 7
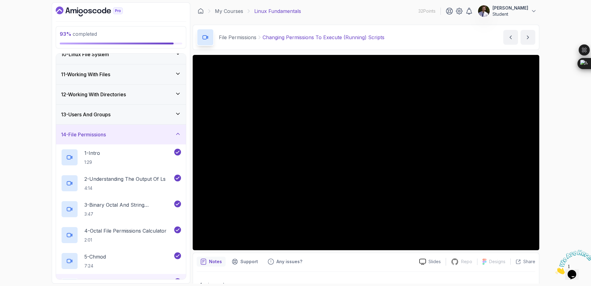
click at [176, 134] on icon at bounding box center [178, 134] width 6 height 6
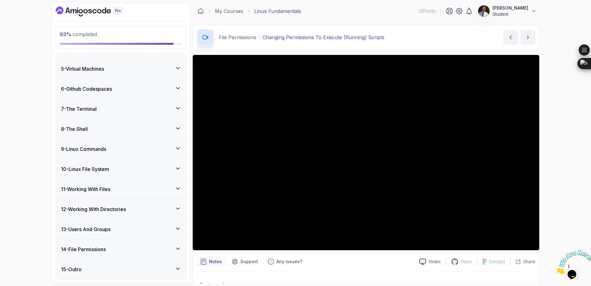
scroll to position [75, 0]
click at [174, 275] on div "15 - Outro" at bounding box center [121, 269] width 130 height 20
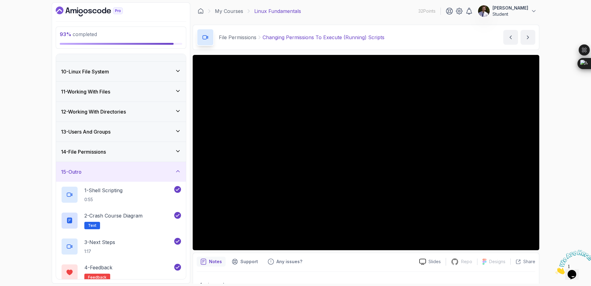
scroll to position [131, 0]
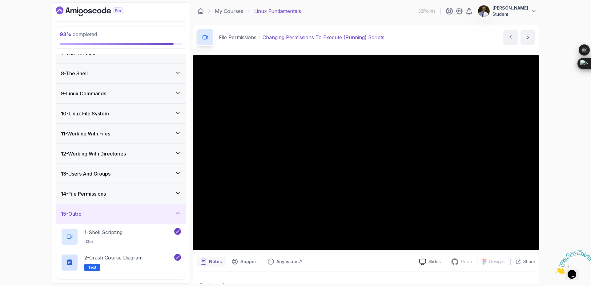
click at [173, 194] on div "14 - File Permissions" at bounding box center [121, 193] width 120 height 7
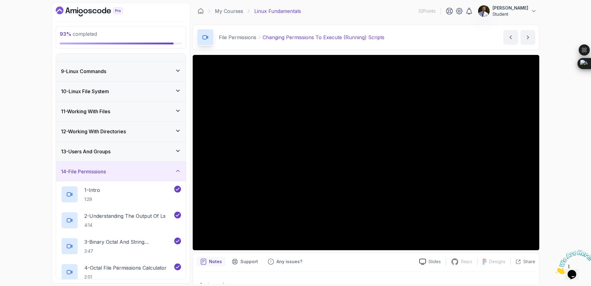
click at [175, 168] on icon at bounding box center [178, 171] width 6 height 6
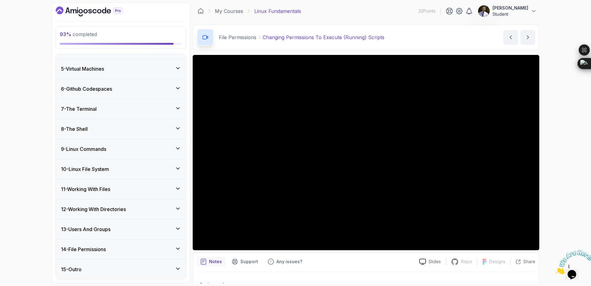
scroll to position [75, 0]
click at [172, 229] on div "13 - Users And Groups" at bounding box center [121, 228] width 120 height 7
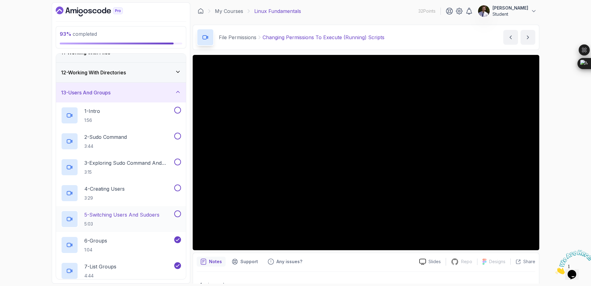
scroll to position [260, 0]
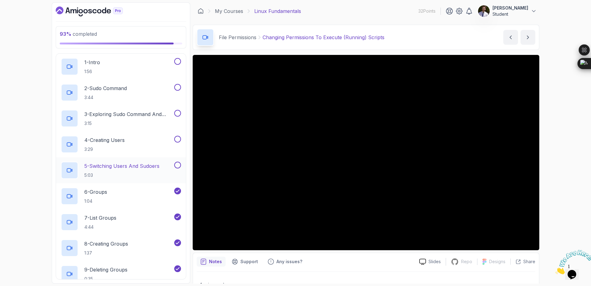
click at [179, 167] on button at bounding box center [177, 164] width 7 height 7
click at [178, 140] on button at bounding box center [177, 139] width 7 height 7
click at [175, 109] on div "3 - Exploring Sudo Command And Sudo List 3:15" at bounding box center [121, 118] width 130 height 26
click at [177, 88] on button at bounding box center [177, 87] width 7 height 7
click at [177, 116] on button at bounding box center [177, 113] width 7 height 7
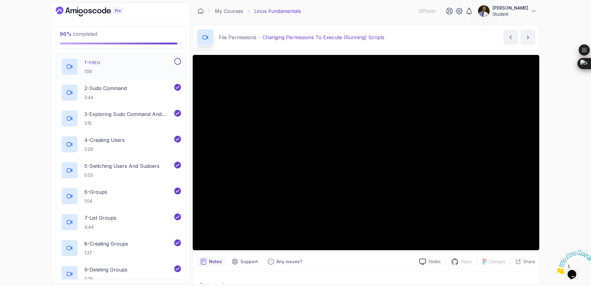
click at [178, 64] on button at bounding box center [177, 61] width 7 height 7
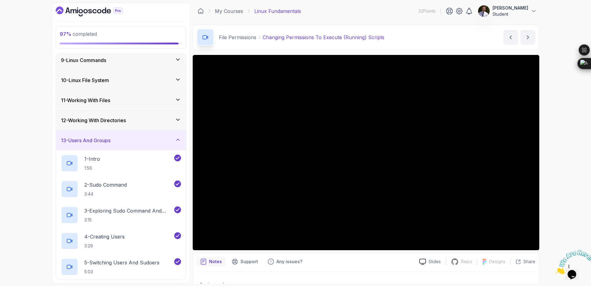
click at [178, 140] on icon at bounding box center [178, 139] width 6 height 6
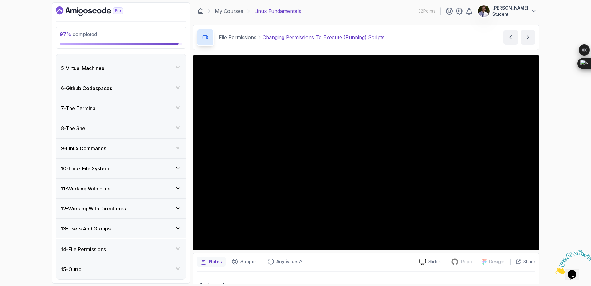
scroll to position [75, 0]
click at [177, 209] on icon at bounding box center [178, 208] width 6 height 6
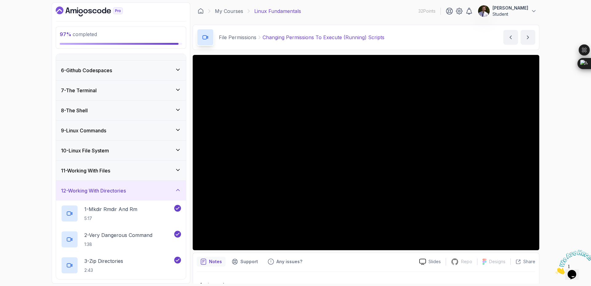
click at [176, 189] on icon at bounding box center [178, 190] width 6 height 6
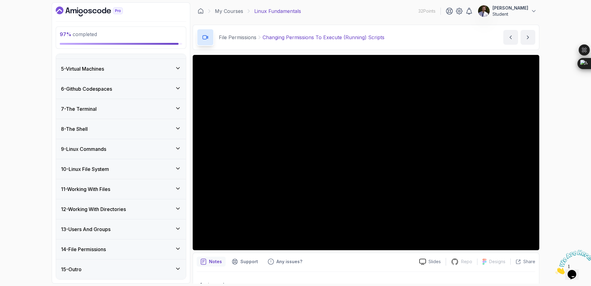
click at [177, 191] on icon at bounding box center [178, 188] width 6 height 6
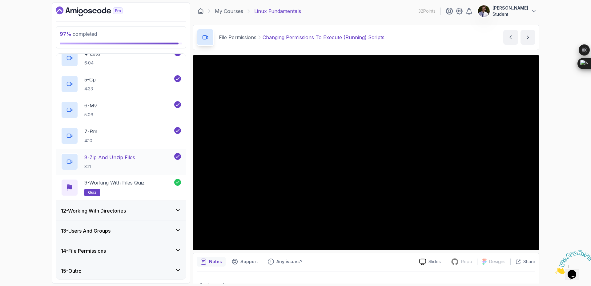
scroll to position [308, 0]
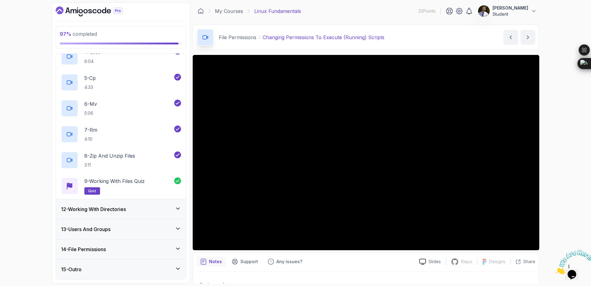
click at [178, 207] on icon at bounding box center [178, 208] width 6 height 6
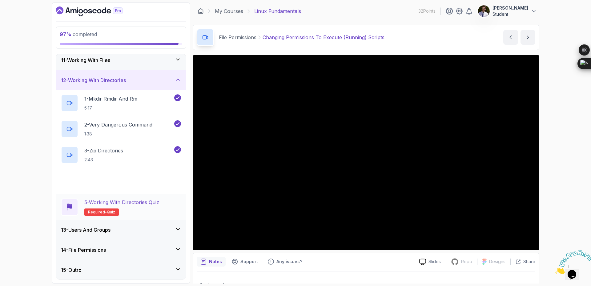
scroll to position [205, 0]
click at [107, 213] on span "quiz" at bounding box center [111, 210] width 8 height 5
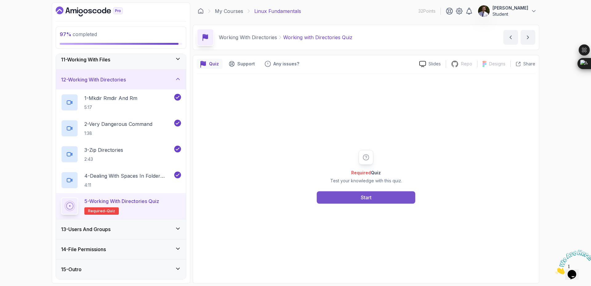
click at [392, 199] on button "Start" at bounding box center [366, 197] width 99 height 12
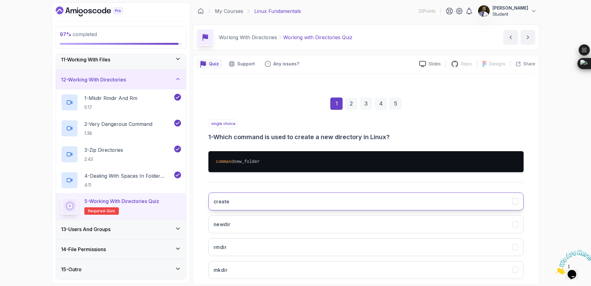
scroll to position [35, 0]
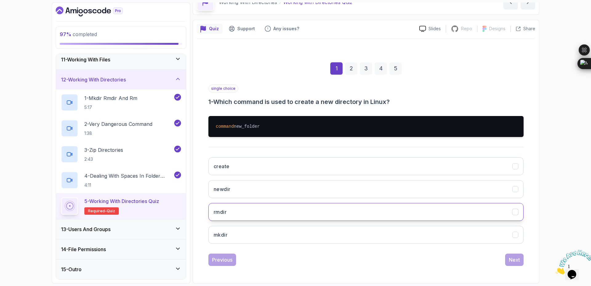
click at [292, 209] on button "rmdir" at bounding box center [366, 212] width 315 height 18
click at [514, 262] on div "Next" at bounding box center [514, 259] width 11 height 7
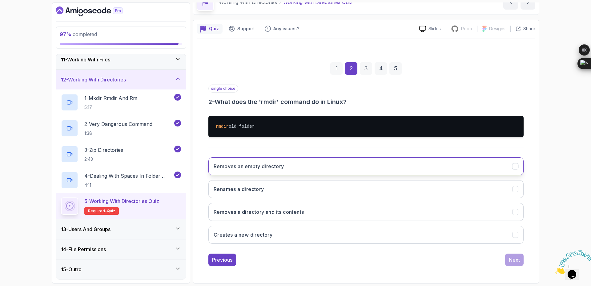
click at [274, 171] on button "Removes an empty directory" at bounding box center [366, 166] width 315 height 18
click at [511, 259] on div "Next" at bounding box center [514, 259] width 11 height 7
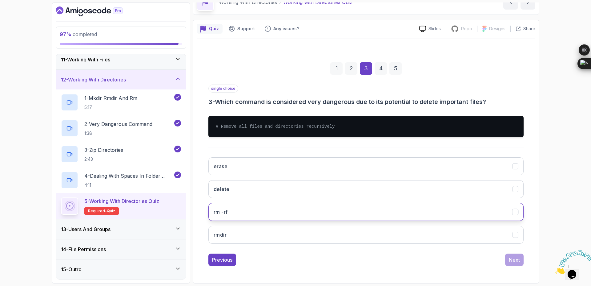
click at [295, 219] on button "rm -rf" at bounding box center [366, 212] width 315 height 18
click at [510, 258] on div "Next" at bounding box center [514, 259] width 11 height 7
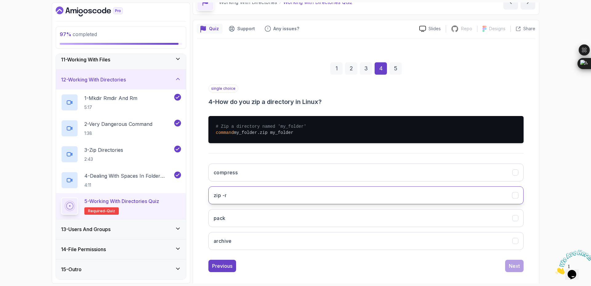
click at [290, 196] on button "zip -r" at bounding box center [366, 195] width 315 height 18
click at [514, 267] on div "Next" at bounding box center [514, 265] width 11 height 7
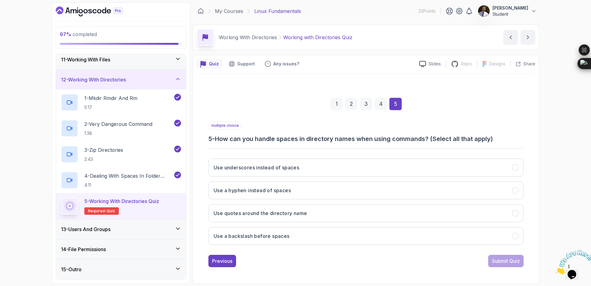
scroll to position [0, 0]
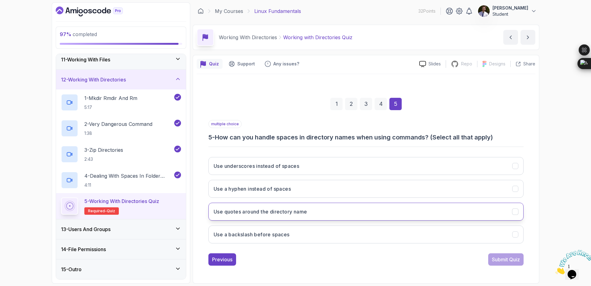
click at [367, 216] on button "Use quotes around the directory name" at bounding box center [366, 211] width 315 height 18
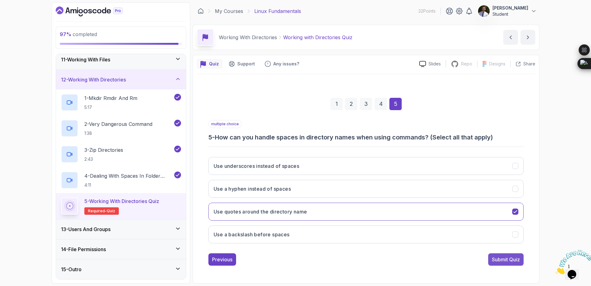
click at [497, 256] on div "Submit Quiz" at bounding box center [506, 258] width 28 height 7
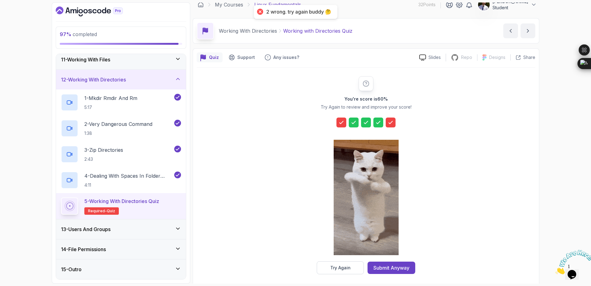
scroll to position [10, 0]
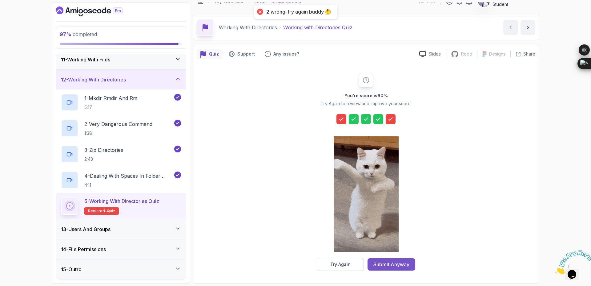
click at [394, 262] on div "Submit Anyway" at bounding box center [392, 263] width 36 height 7
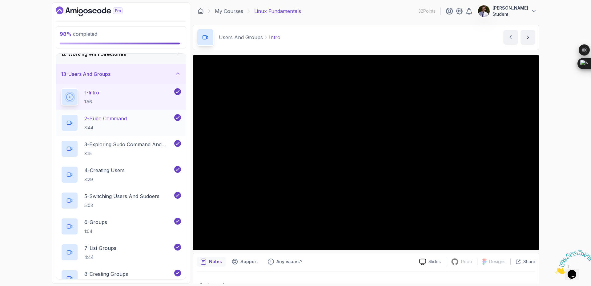
scroll to position [385, 0]
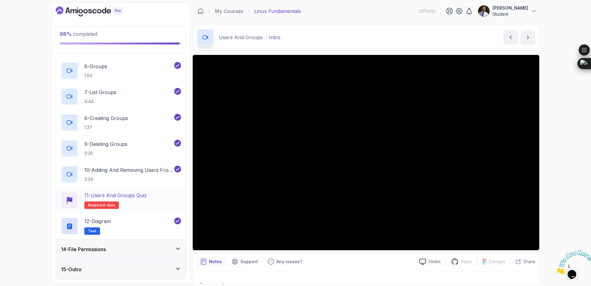
click at [112, 204] on p "Required- quiz" at bounding box center [101, 204] width 35 height 7
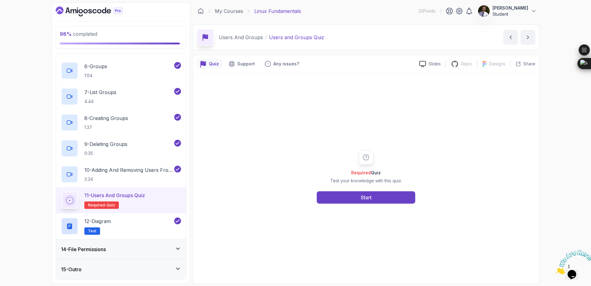
click at [150, 250] on div "14 - File Permissions" at bounding box center [121, 248] width 120 height 7
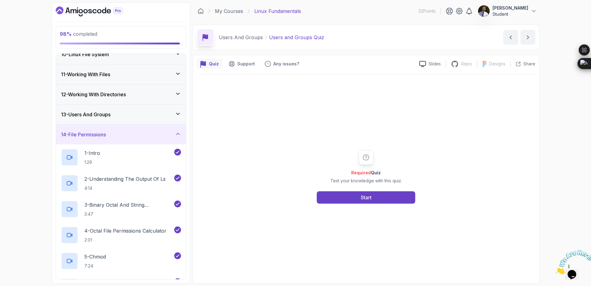
scroll to position [152, 0]
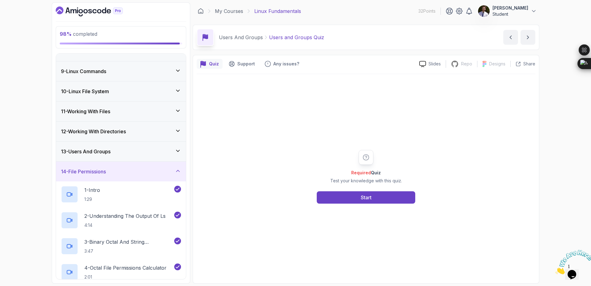
click at [167, 178] on div "14 - File Permissions" at bounding box center [121, 171] width 130 height 20
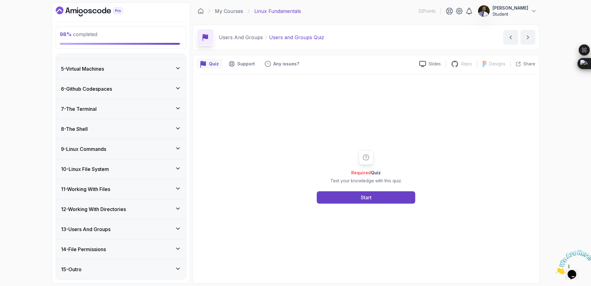
click at [150, 77] on div "5 - Virtual Machines" at bounding box center [121, 69] width 130 height 20
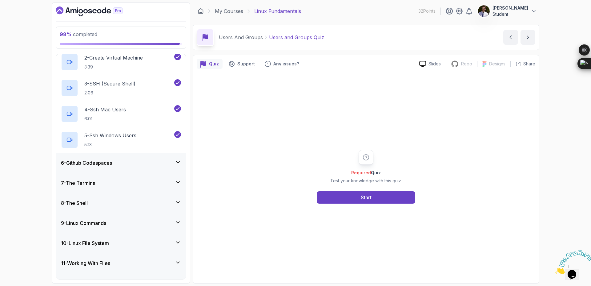
click at [171, 162] on div "6 - Github Codespaces" at bounding box center [121, 162] width 120 height 7
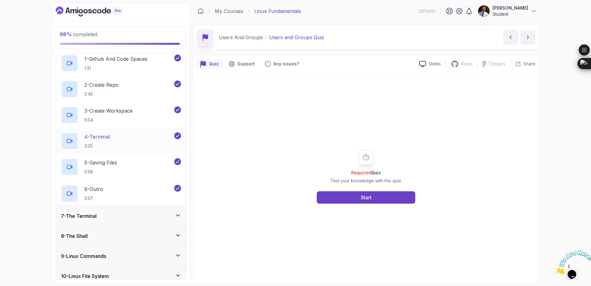
scroll to position [230, 0]
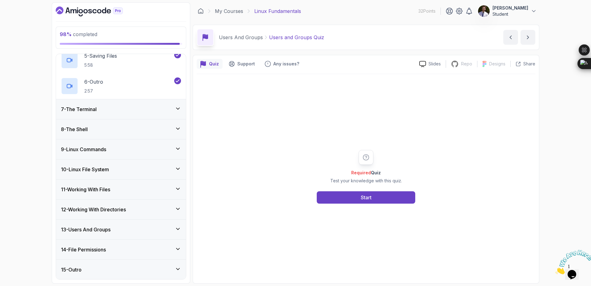
click at [148, 115] on div "7 - The Terminal" at bounding box center [121, 109] width 130 height 20
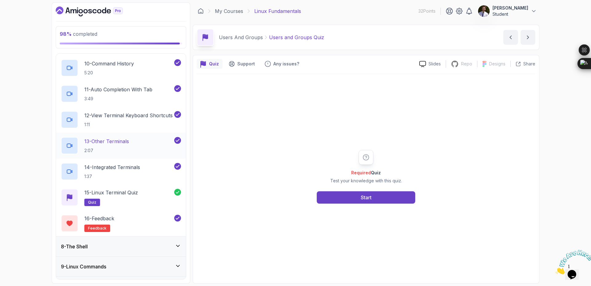
scroll to position [408, 0]
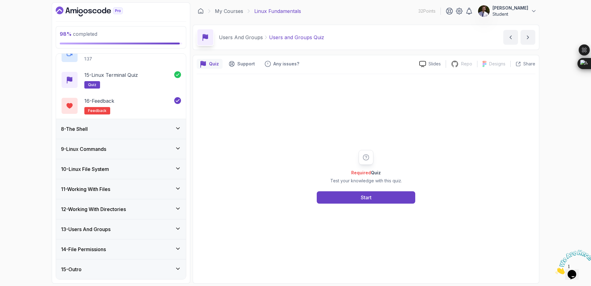
click at [156, 247] on div "14 - File Permissions" at bounding box center [121, 248] width 120 height 7
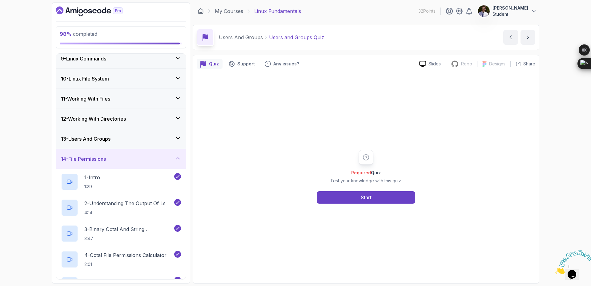
scroll to position [152, 0]
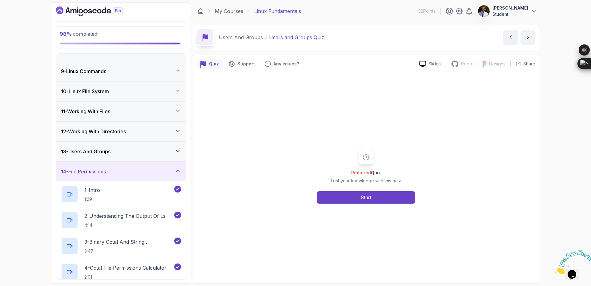
click at [165, 128] on div "12 - Working With Directories" at bounding box center [121, 131] width 120 height 7
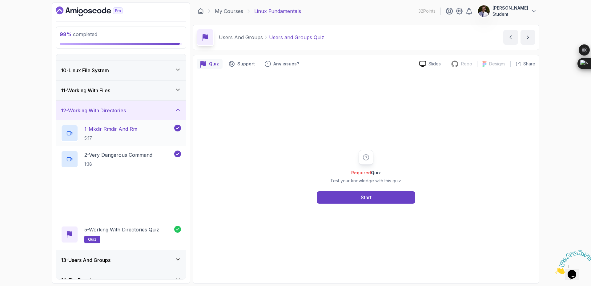
scroll to position [205, 0]
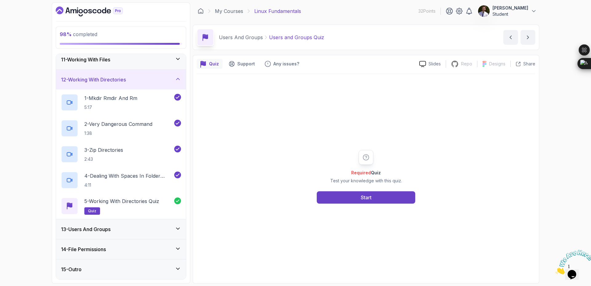
click at [171, 223] on div "13 - Users And Groups" at bounding box center [121, 229] width 130 height 20
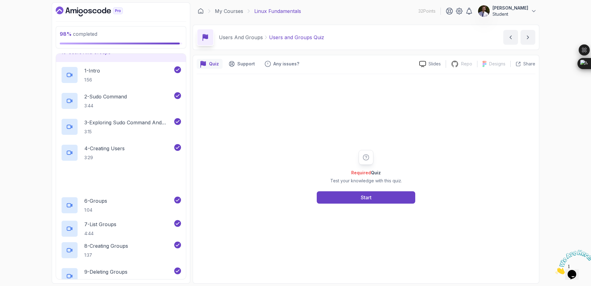
scroll to position [385, 0]
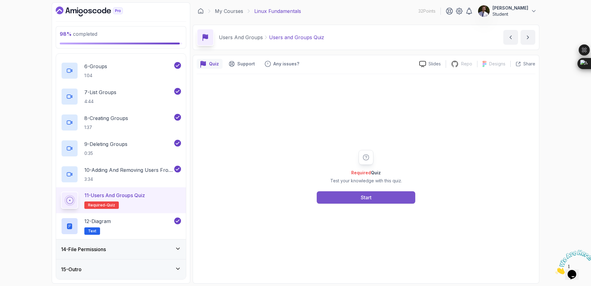
click at [375, 198] on button "Start" at bounding box center [366, 197] width 99 height 12
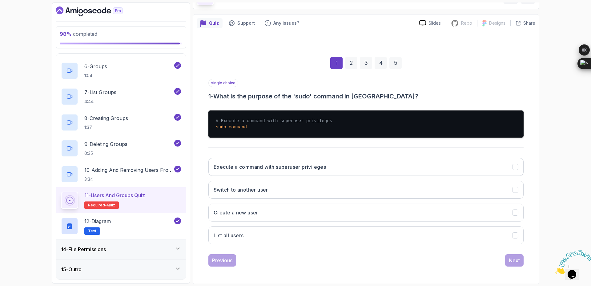
scroll to position [41, 0]
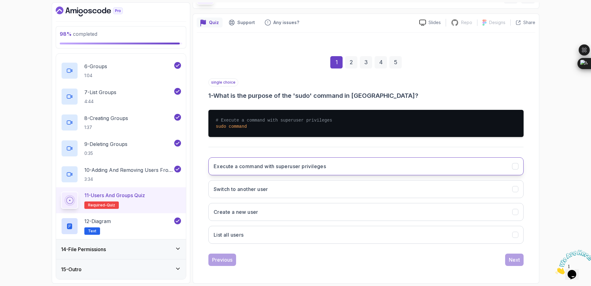
click at [329, 167] on button "Execute a command with superuser privileges" at bounding box center [366, 166] width 315 height 18
click at [518, 257] on div "Next" at bounding box center [514, 259] width 11 height 7
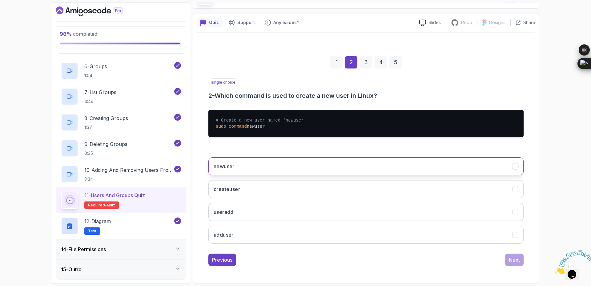
click at [345, 168] on button "newuser" at bounding box center [366, 166] width 315 height 18
click at [516, 261] on div "Next" at bounding box center [514, 259] width 11 height 7
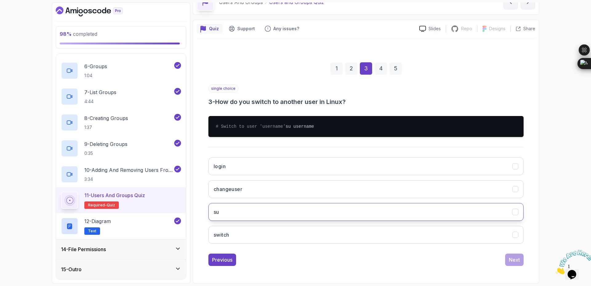
click at [323, 217] on button "su" at bounding box center [366, 212] width 315 height 18
click at [514, 262] on div "Next" at bounding box center [514, 259] width 11 height 7
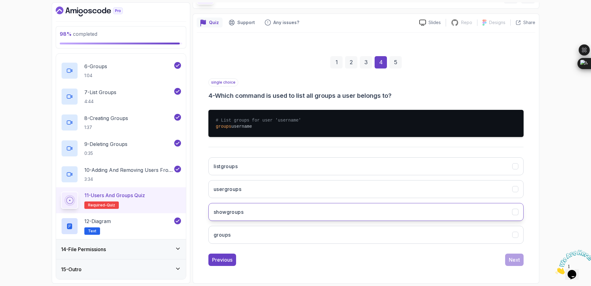
click at [329, 215] on button "showgroups" at bounding box center [366, 212] width 315 height 18
click at [514, 255] on button "Next" at bounding box center [515, 259] width 18 height 12
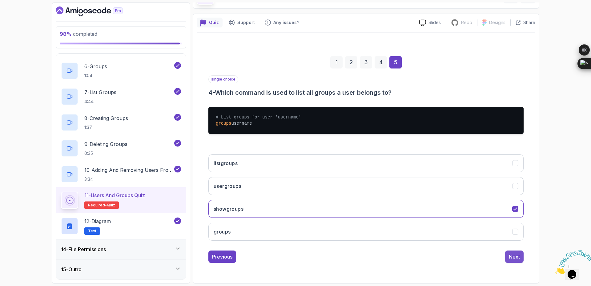
scroll to position [0, 0]
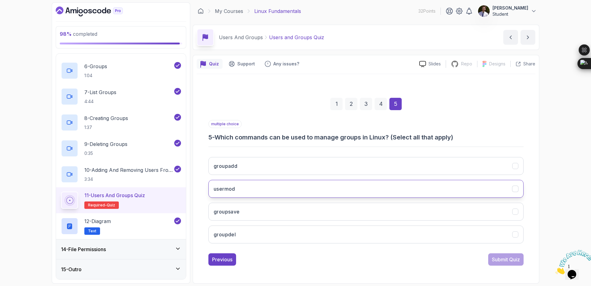
click at [336, 196] on button "usermod" at bounding box center [366, 189] width 315 height 18
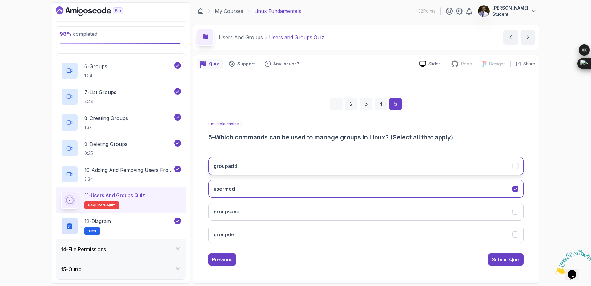
drag, startPoint x: 355, startPoint y: 171, endPoint x: 358, endPoint y: 173, distance: 3.9
click at [357, 172] on button "groupadd" at bounding box center [366, 166] width 315 height 18
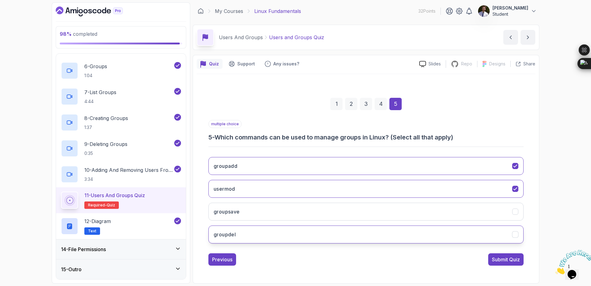
click at [440, 237] on button "groupdel" at bounding box center [366, 234] width 315 height 18
click at [497, 263] on button "Submit Quiz" at bounding box center [506, 259] width 35 height 12
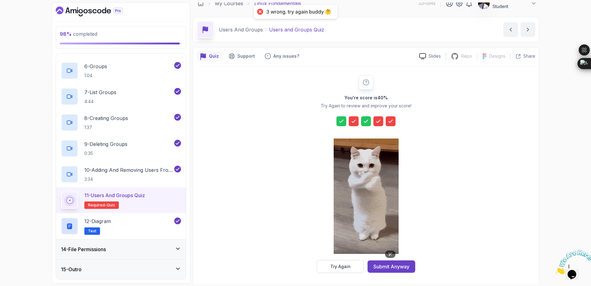
scroll to position [10, 0]
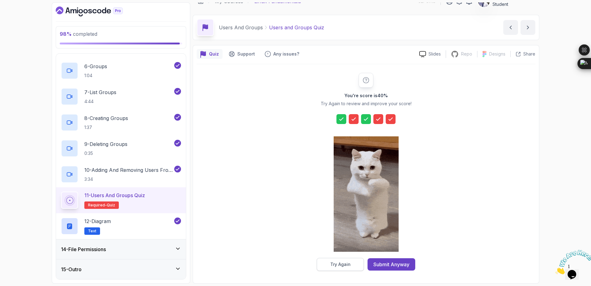
click at [357, 264] on button "Try Again" at bounding box center [340, 264] width 47 height 13
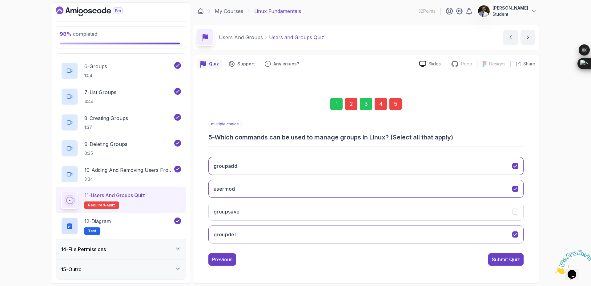
click at [354, 105] on div "2" at bounding box center [351, 104] width 12 height 12
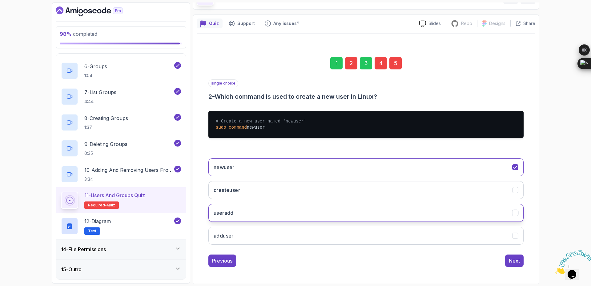
scroll to position [41, 0]
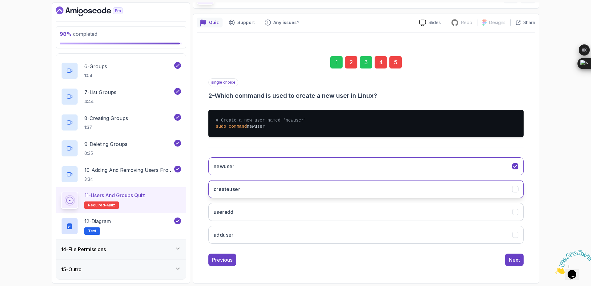
click at [433, 196] on button "createuser" at bounding box center [366, 189] width 315 height 18
click at [509, 258] on button "Next" at bounding box center [515, 259] width 18 height 12
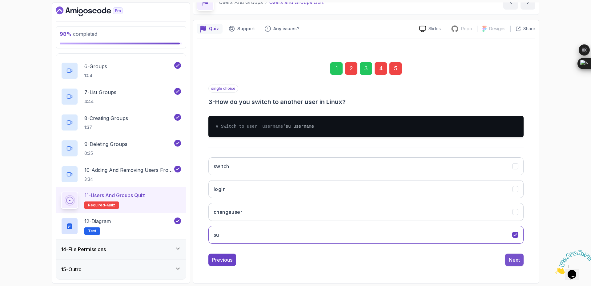
click at [514, 260] on div "Next" at bounding box center [514, 259] width 11 height 7
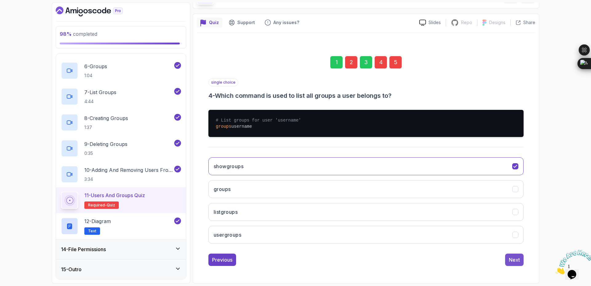
click at [516, 261] on div "Next" at bounding box center [514, 259] width 11 height 7
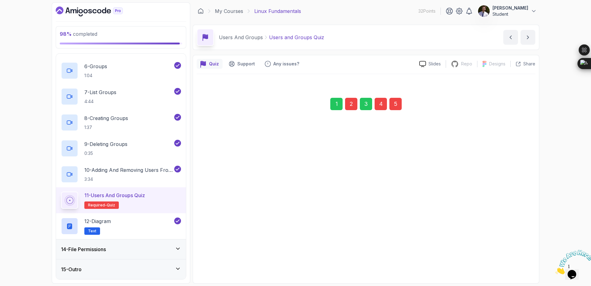
scroll to position [0, 0]
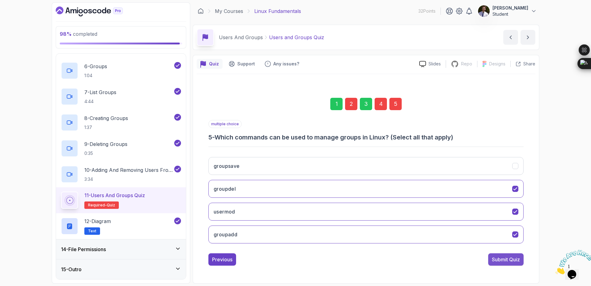
click at [517, 262] on div "Submit Quiz" at bounding box center [506, 258] width 28 height 7
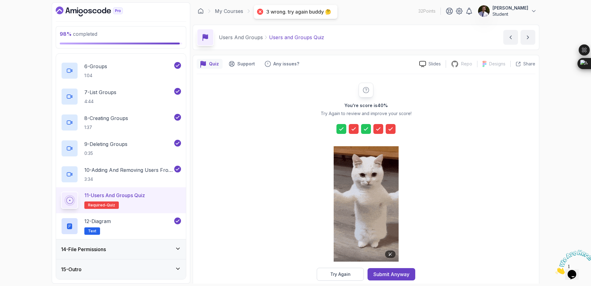
scroll to position [10, 0]
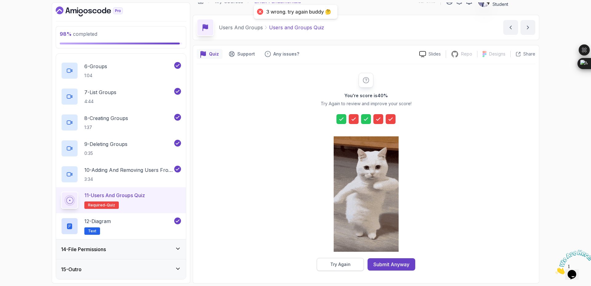
click at [356, 266] on button "Try Again" at bounding box center [340, 264] width 47 height 13
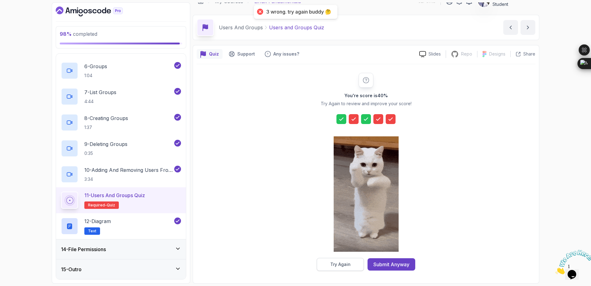
scroll to position [0, 0]
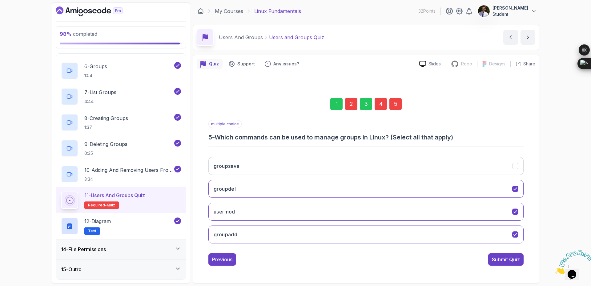
click at [354, 105] on div "2" at bounding box center [351, 104] width 12 height 12
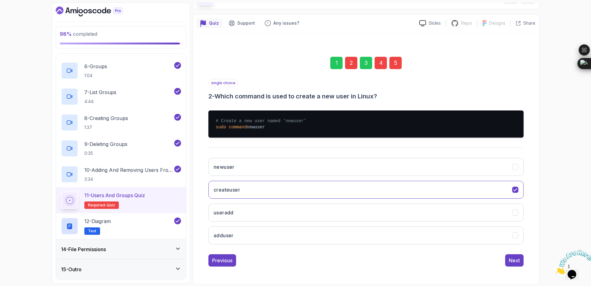
scroll to position [41, 0]
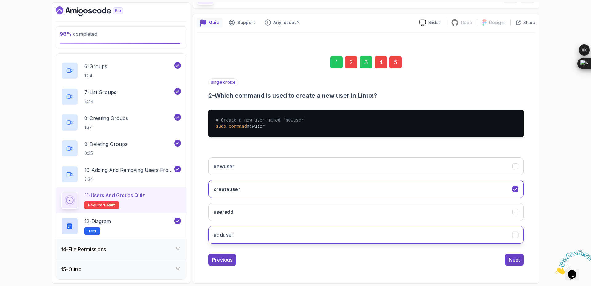
click at [339, 239] on button "adduser" at bounding box center [366, 234] width 315 height 18
click at [516, 258] on div "Next" at bounding box center [514, 259] width 11 height 7
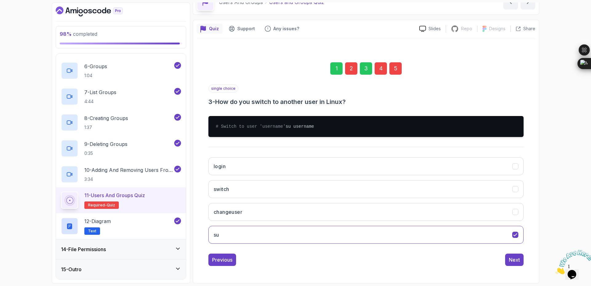
drag, startPoint x: 530, startPoint y: 276, endPoint x: 525, endPoint y: 271, distance: 6.8
click at [528, 275] on div "1 2 3 4 5 single choice 3 - How do you switch to another user in Linux? # Switc…" at bounding box center [366, 159] width 339 height 240
click at [522, 261] on button "Next" at bounding box center [515, 259] width 18 height 12
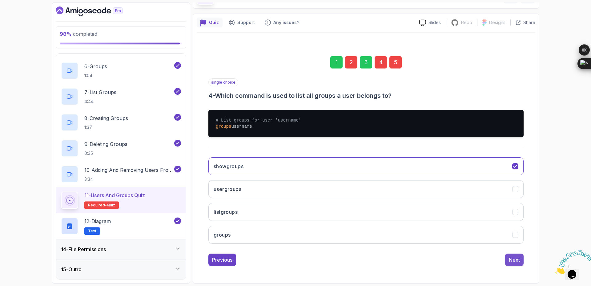
click at [519, 259] on div "Next" at bounding box center [514, 259] width 11 height 7
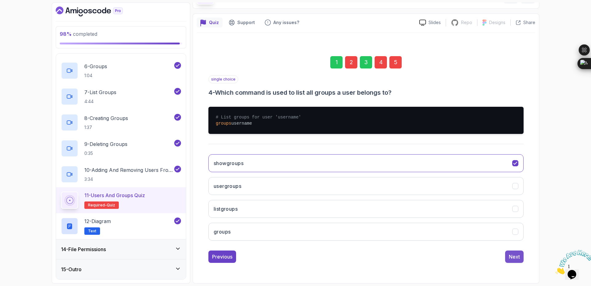
scroll to position [0, 0]
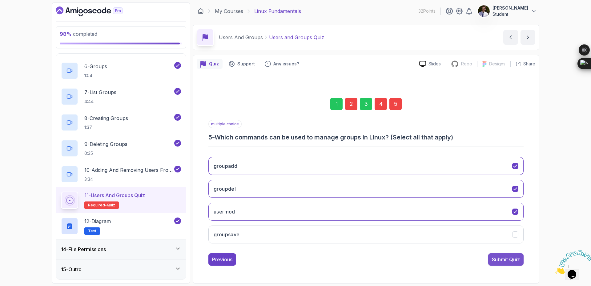
click at [519, 261] on div "Submit Quiz" at bounding box center [506, 258] width 28 height 7
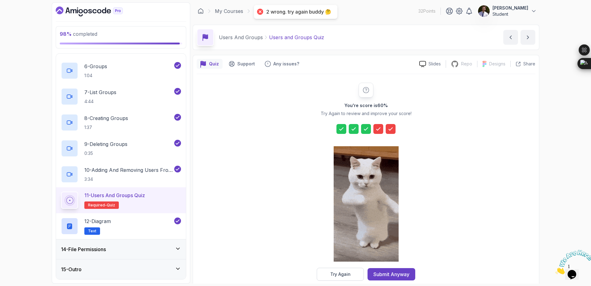
scroll to position [10, 0]
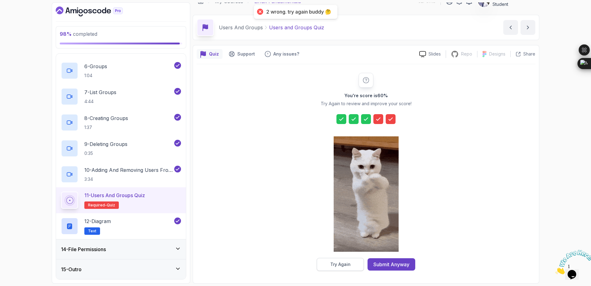
click at [354, 267] on button "Try Again" at bounding box center [340, 264] width 47 height 13
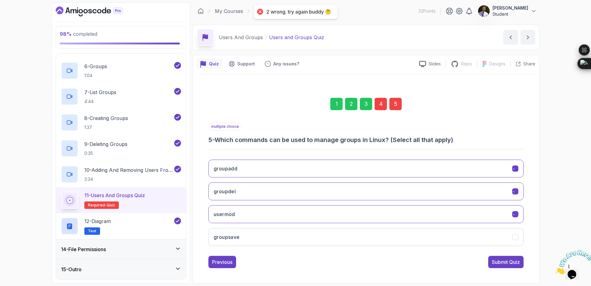
scroll to position [0, 0]
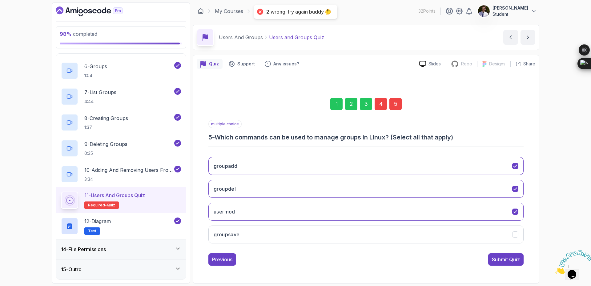
click at [382, 108] on div "4" at bounding box center [381, 104] width 12 height 12
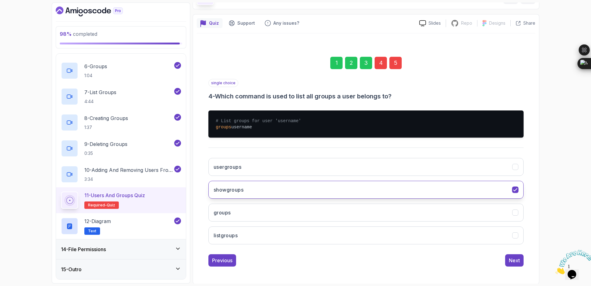
scroll to position [41, 0]
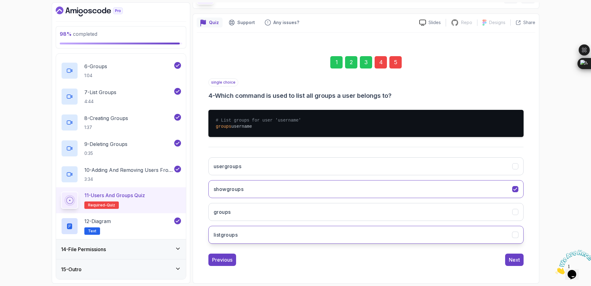
drag, startPoint x: 345, startPoint y: 238, endPoint x: 356, endPoint y: 238, distance: 10.5
click at [345, 238] on button "listgroups" at bounding box center [366, 234] width 315 height 18
click at [521, 263] on button "Next" at bounding box center [515, 259] width 18 height 12
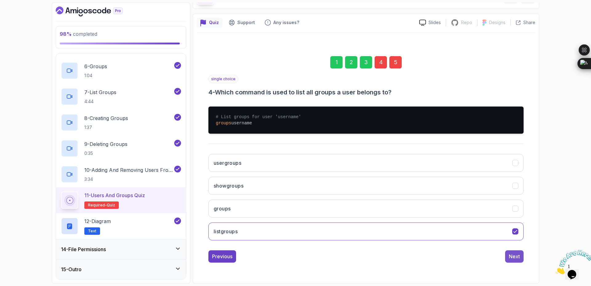
scroll to position [0, 0]
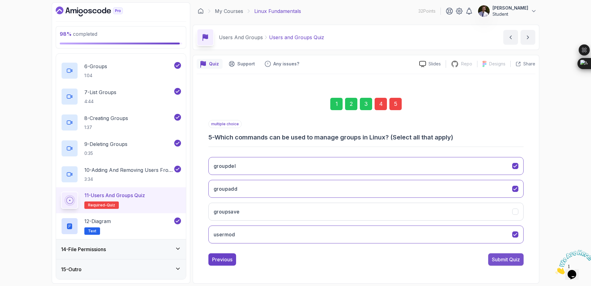
click at [519, 257] on div "Submit Quiz" at bounding box center [506, 258] width 28 height 7
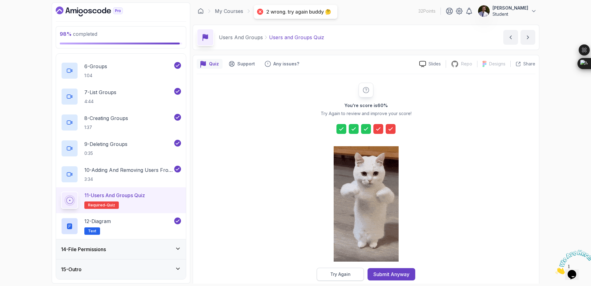
click at [355, 277] on button "Try Again" at bounding box center [340, 273] width 47 height 13
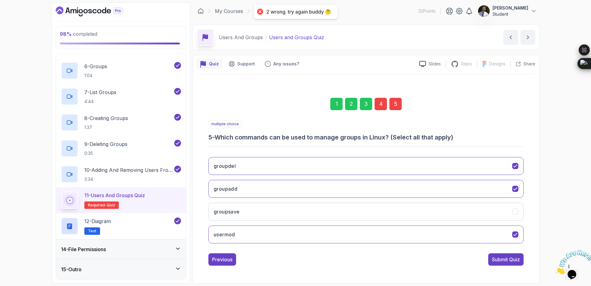
click at [380, 109] on div "4" at bounding box center [381, 104] width 12 height 12
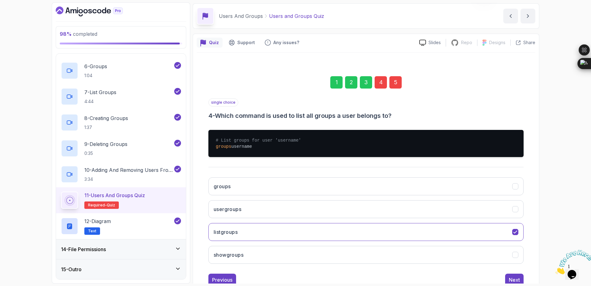
scroll to position [41, 0]
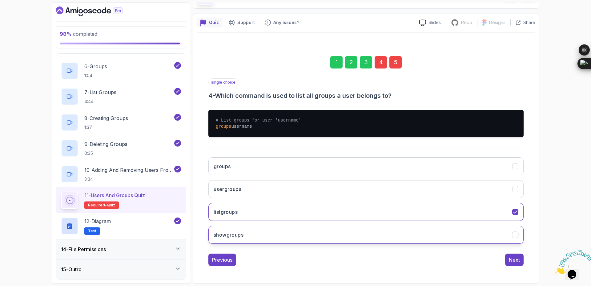
click at [517, 236] on icon "showgroups" at bounding box center [516, 235] width 6 height 6
click at [522, 259] on button "Next" at bounding box center [515, 259] width 18 height 12
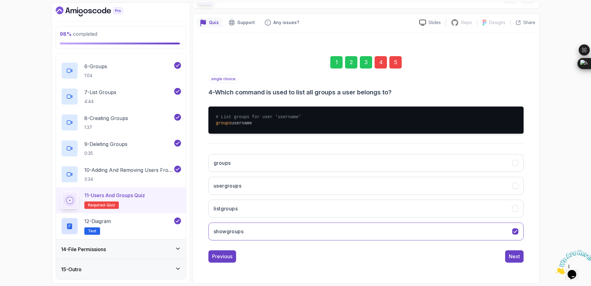
scroll to position [0, 0]
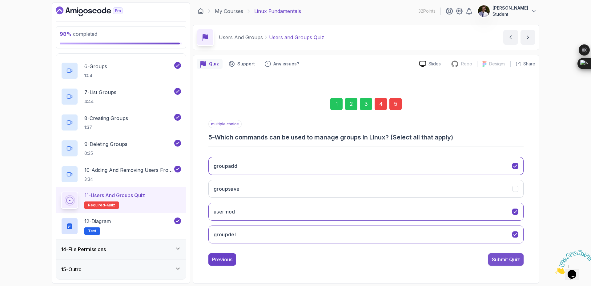
click at [517, 262] on div "Submit Quiz" at bounding box center [506, 258] width 28 height 7
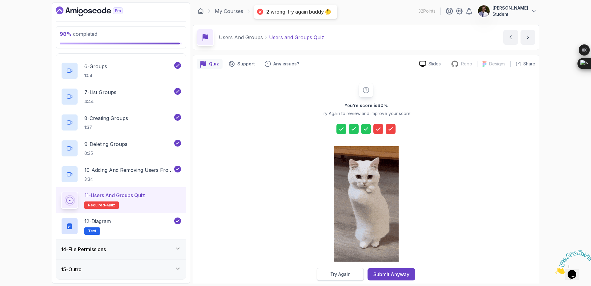
click at [348, 275] on div "Try Again" at bounding box center [341, 274] width 20 height 6
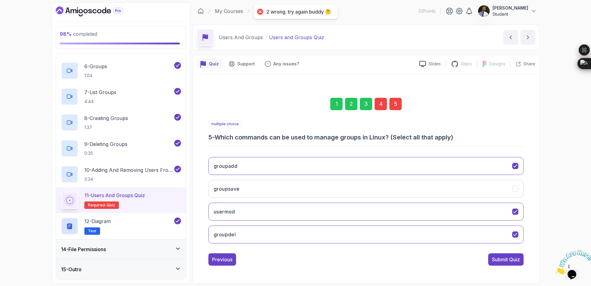
click at [379, 106] on div "4" at bounding box center [381, 104] width 12 height 12
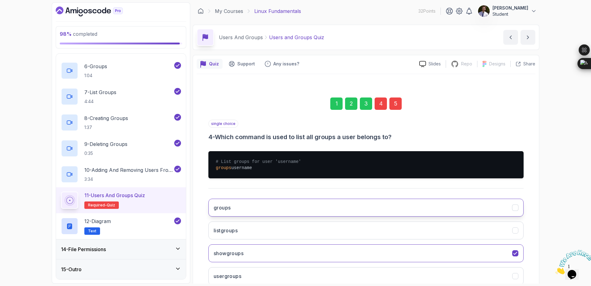
click at [514, 209] on icon "groups" at bounding box center [516, 208] width 6 height 6
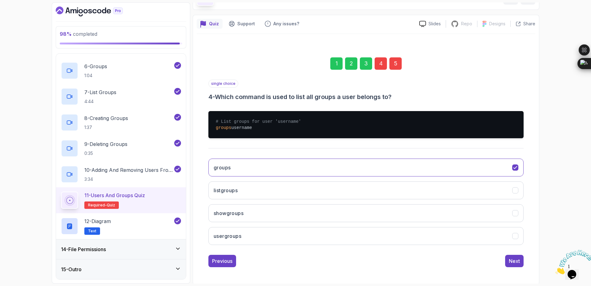
scroll to position [41, 0]
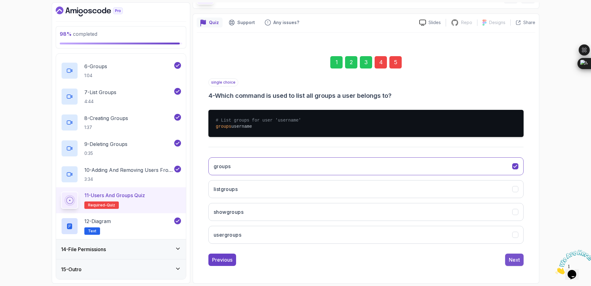
click at [509, 263] on button "Next" at bounding box center [515, 259] width 18 height 12
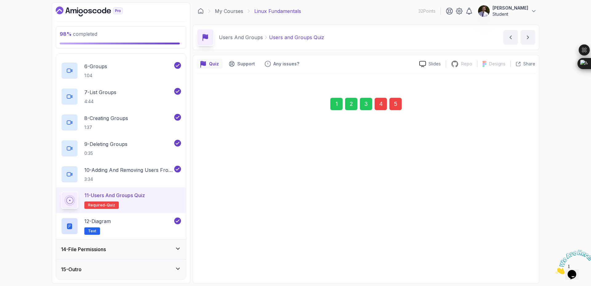
scroll to position [0, 0]
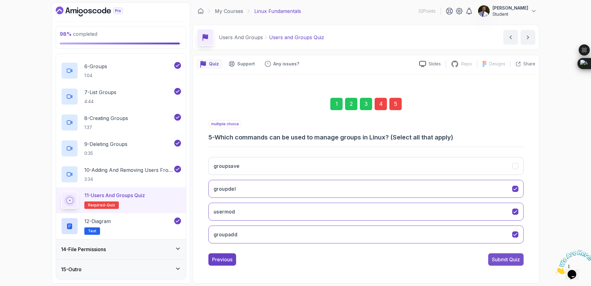
click at [510, 263] on button "Submit Quiz" at bounding box center [506, 259] width 35 height 12
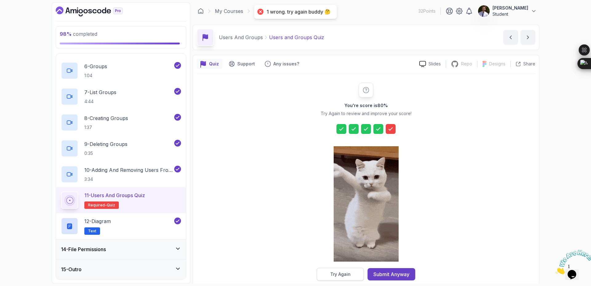
click at [353, 273] on button "Try Again" at bounding box center [340, 273] width 47 height 13
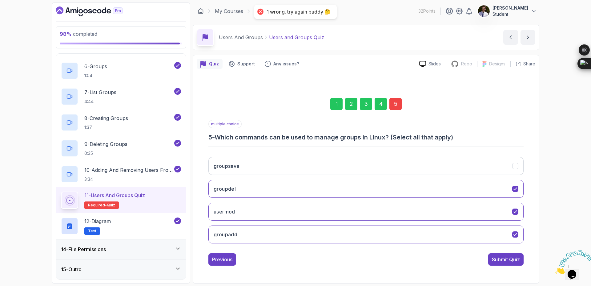
click at [399, 107] on div "5" at bounding box center [396, 104] width 12 height 12
click at [506, 256] on div "Submit Quiz" at bounding box center [506, 258] width 28 height 7
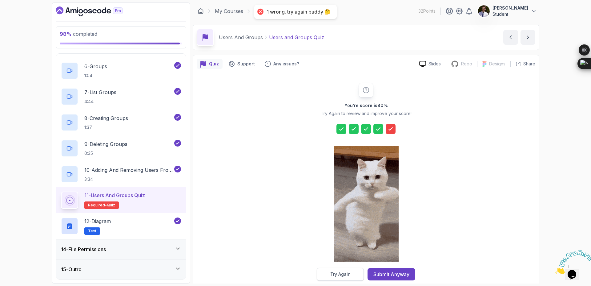
click at [349, 273] on div "Try Again" at bounding box center [341, 274] width 20 height 6
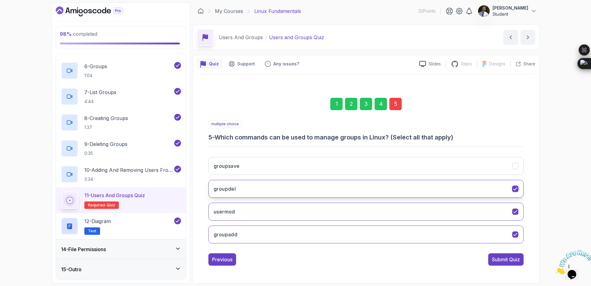
drag, startPoint x: 516, startPoint y: 165, endPoint x: 512, endPoint y: 180, distance: 15.5
click at [516, 165] on icon "groupsave" at bounding box center [516, 166] width 6 height 6
click at [500, 259] on div "Submit Quiz" at bounding box center [506, 258] width 28 height 7
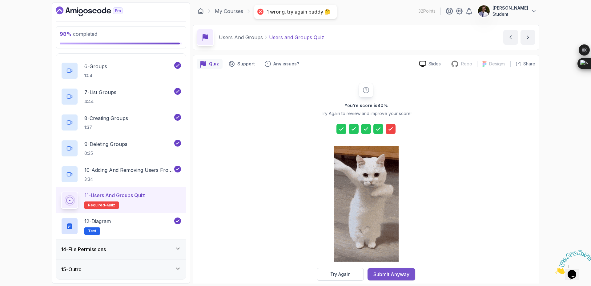
click at [386, 278] on button "Submit Anyway" at bounding box center [392, 274] width 48 height 12
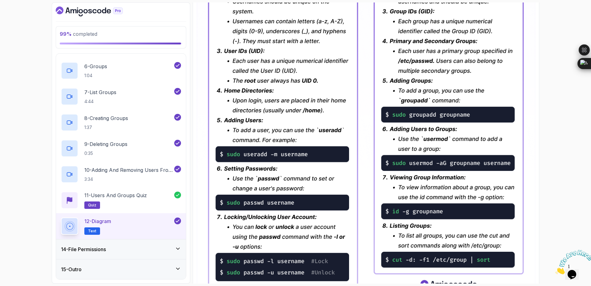
scroll to position [260, 0]
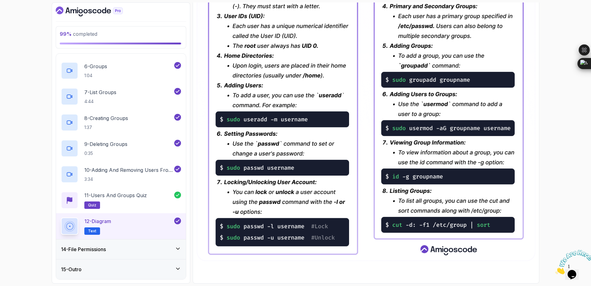
click at [171, 249] on div "14 - File Permissions" at bounding box center [121, 248] width 120 height 7
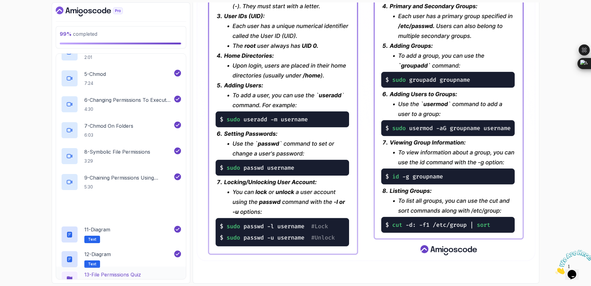
scroll to position [411, 0]
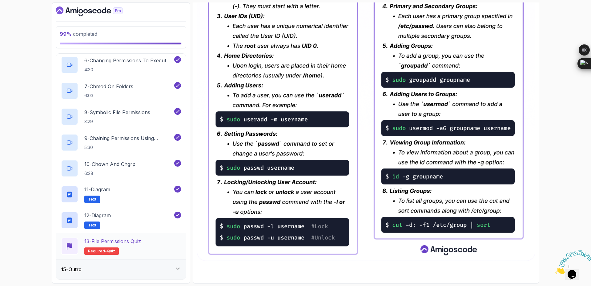
click at [115, 251] on p "Required- quiz" at bounding box center [101, 250] width 35 height 7
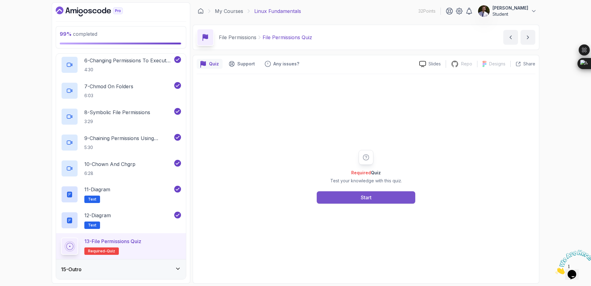
click at [363, 198] on div "Start" at bounding box center [366, 196] width 11 height 7
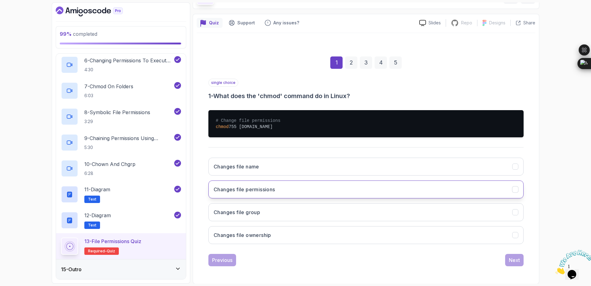
scroll to position [41, 0]
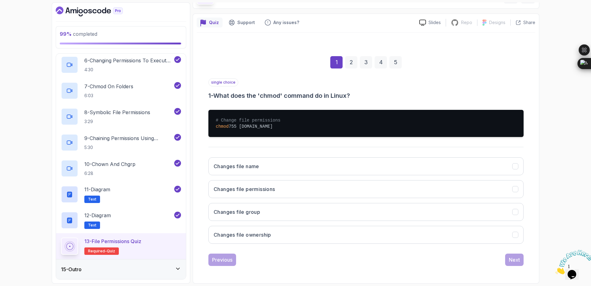
click at [269, 96] on h3 "1 - What does the 'chmod' command do in Linux?" at bounding box center [366, 95] width 315 height 9
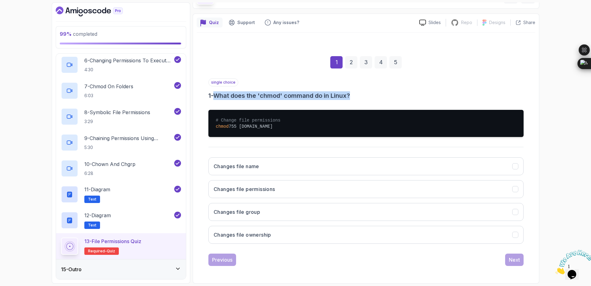
drag, startPoint x: 217, startPoint y: 97, endPoint x: 395, endPoint y: 95, distance: 178.7
click at [395, 95] on h3 "1 - What does the 'chmod' command do in Linux?" at bounding box center [366, 95] width 315 height 9
copy h3 "What does the 'chmod' command do in Linux?"
click at [418, 185] on button "Changes file permissions" at bounding box center [366, 189] width 315 height 18
click at [515, 264] on button "Next" at bounding box center [515, 259] width 18 height 12
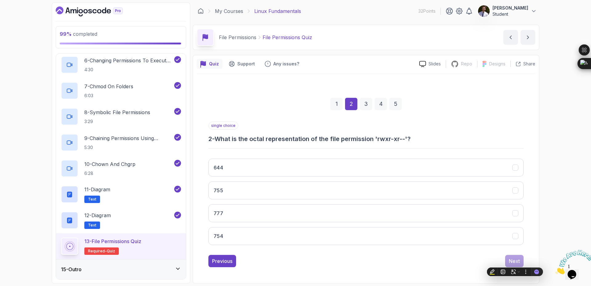
scroll to position [0, 0]
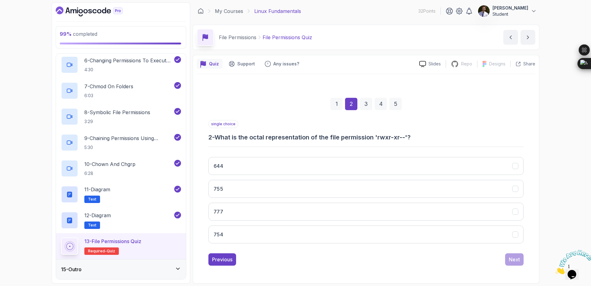
drag, startPoint x: 217, startPoint y: 138, endPoint x: 514, endPoint y: 141, distance: 297.3
click at [514, 141] on h3 "2 - What is the octal representation of the file permission 'rwxr-xr--'?" at bounding box center [366, 137] width 315 height 9
copy h3 "What is the octal representation of the file permission 'rwxr-xr--'?"
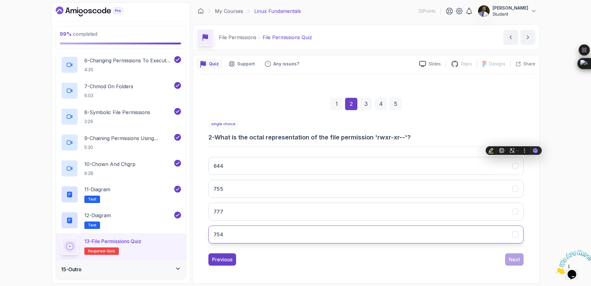
click at [292, 232] on button "754" at bounding box center [366, 234] width 315 height 18
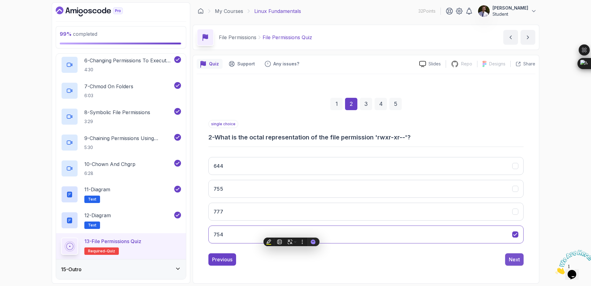
click at [516, 256] on div "Next" at bounding box center [514, 258] width 11 height 7
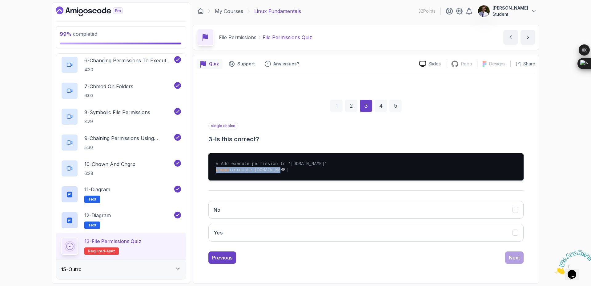
drag, startPoint x: 216, startPoint y: 170, endPoint x: 293, endPoint y: 170, distance: 76.7
click at [293, 170] on pre "# Add execute permission to 'script.sh' chmod a+execute script.sh" at bounding box center [366, 166] width 315 height 27
copy pre "chmod a+execute script.sh"
click at [515, 210] on icon "No" at bounding box center [516, 210] width 6 height 6
click at [518, 258] on div "Next" at bounding box center [514, 257] width 11 height 7
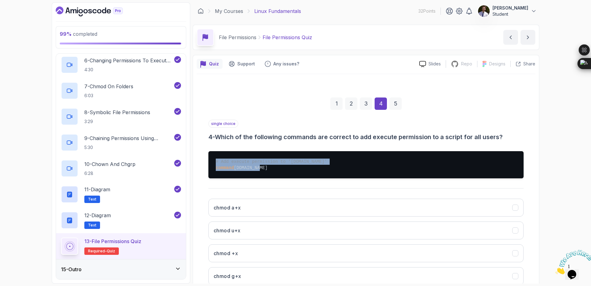
drag, startPoint x: 214, startPoint y: 161, endPoint x: 339, endPoint y: 173, distance: 125.9
click at [339, 173] on pre "# Add execute permission to 'script.sh' command script.sh" at bounding box center [366, 164] width 315 height 27
copy pre "# Add execute permission to 'script.sh' command script.sh"
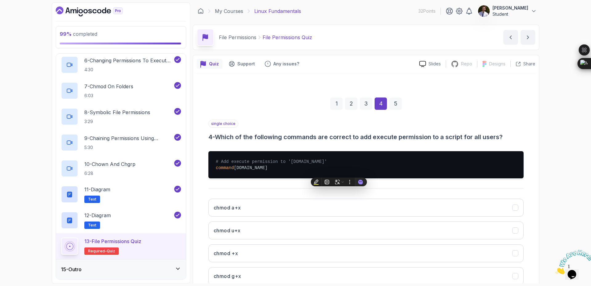
click at [486, 117] on div "1 2 3 4 5" at bounding box center [366, 103] width 315 height 32
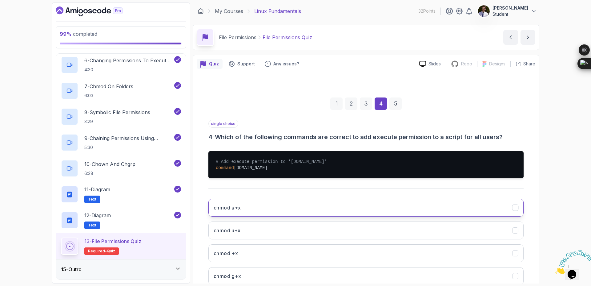
click at [332, 201] on button "chmod a+x" at bounding box center [366, 207] width 315 height 18
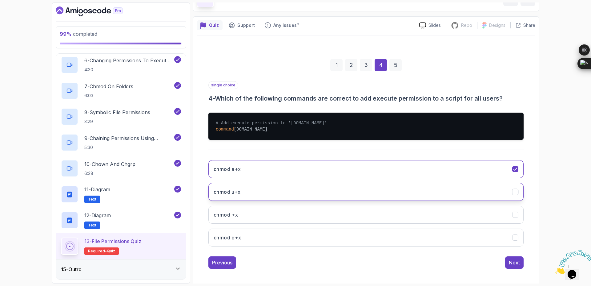
scroll to position [41, 0]
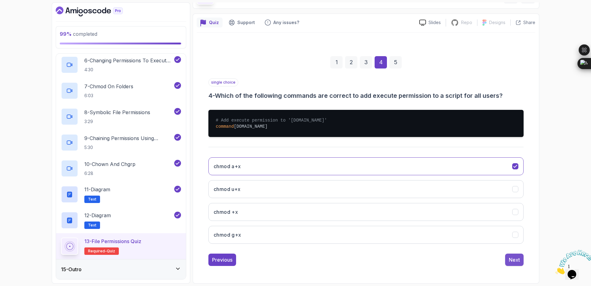
click at [511, 259] on div "Next" at bounding box center [514, 259] width 11 height 7
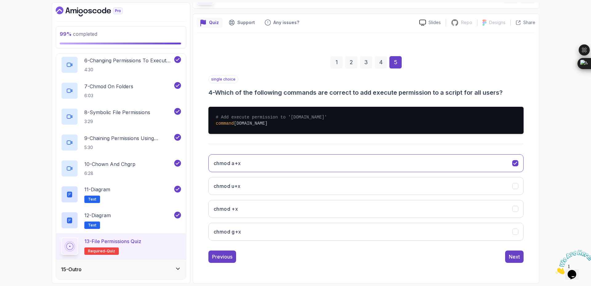
scroll to position [0, 0]
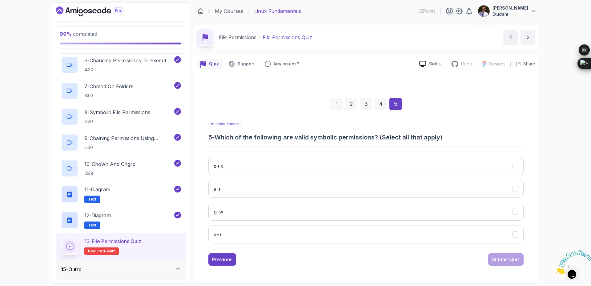
click at [246, 201] on div "o+x a-r g-w u+r" at bounding box center [366, 200] width 315 height 96
drag, startPoint x: 262, startPoint y: 191, endPoint x: 275, endPoint y: 187, distance: 13.4
click at [262, 191] on button "a-r" at bounding box center [366, 189] width 315 height 18
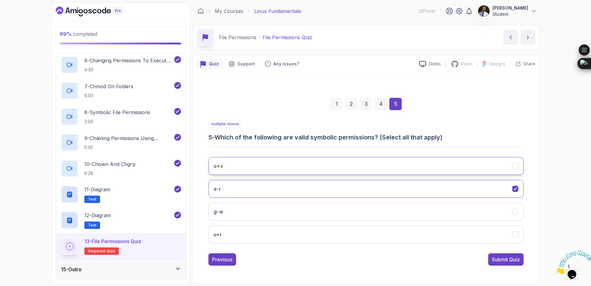
click at [312, 171] on button "o+x" at bounding box center [366, 166] width 315 height 18
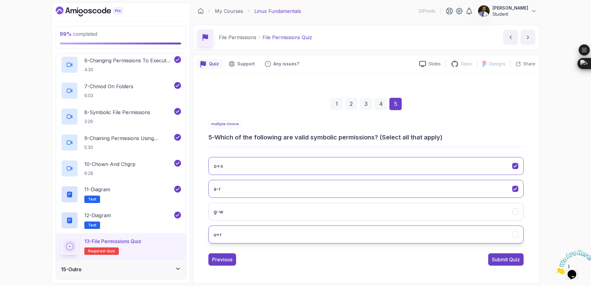
drag, startPoint x: 344, startPoint y: 212, endPoint x: 398, endPoint y: 227, distance: 56.3
click at [347, 213] on button "g-w" at bounding box center [366, 211] width 315 height 18
click at [524, 233] on div "1 2 3 4 5 multiple choice 5 - Which of the following are valid symbolic permiss…" at bounding box center [366, 176] width 339 height 187
click at [521, 233] on button "u+r" at bounding box center [366, 234] width 315 height 18
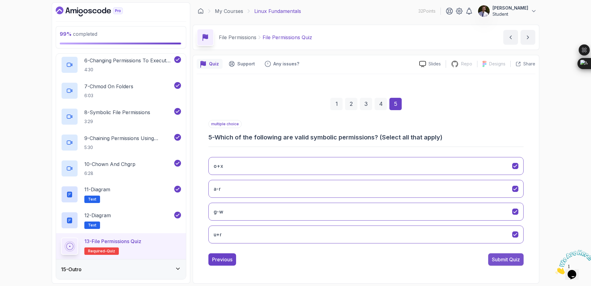
click at [518, 255] on button "Submit Quiz" at bounding box center [506, 259] width 35 height 12
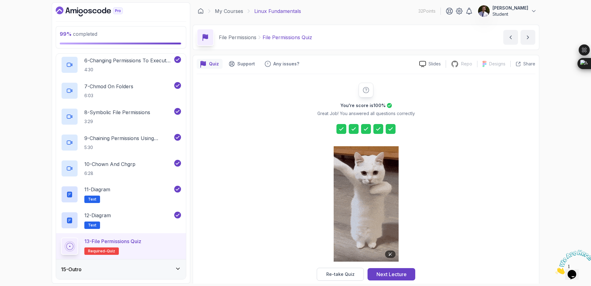
scroll to position [10, 0]
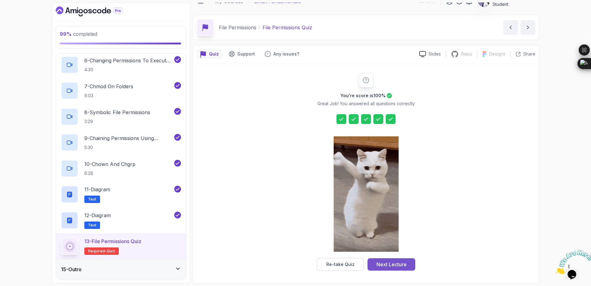
click at [390, 265] on div "Next Lecture" at bounding box center [392, 263] width 30 height 7
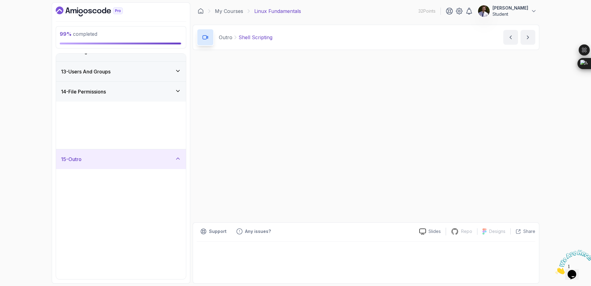
scroll to position [75, 0]
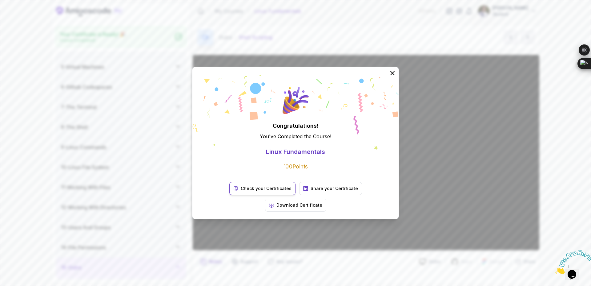
click at [247, 195] on link "Check your Certificates" at bounding box center [262, 188] width 66 height 13
click at [393, 77] on icon at bounding box center [393, 73] width 8 height 8
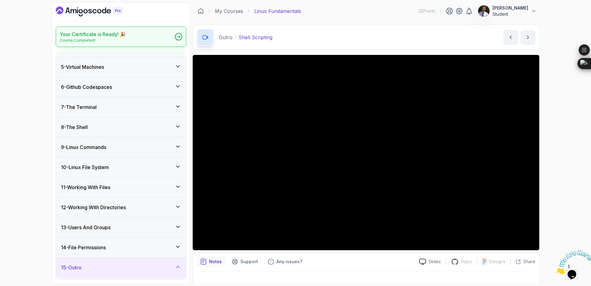
click at [176, 40] on div "Your Certificate is Ready! 🎉 Course Completed!" at bounding box center [121, 36] width 131 height 20
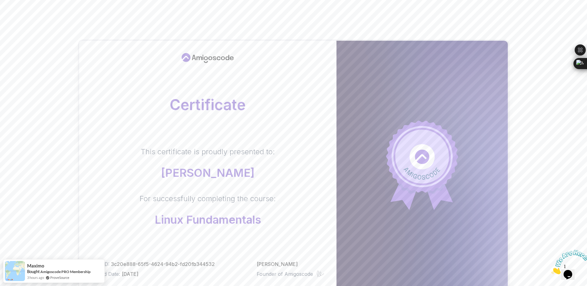
click at [383, 94] on body "Certificate This certificate is proudly presented to: issa berni For successful…" at bounding box center [293, 195] width 587 height 390
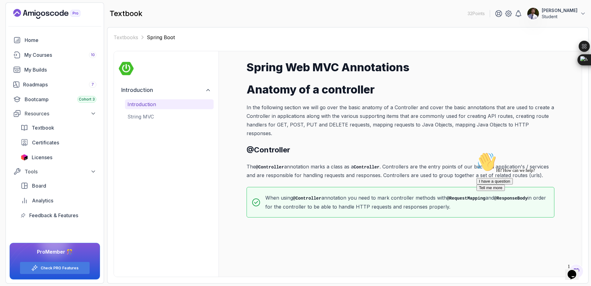
click at [39, 17] on icon "Landing page" at bounding box center [46, 14] width 67 height 10
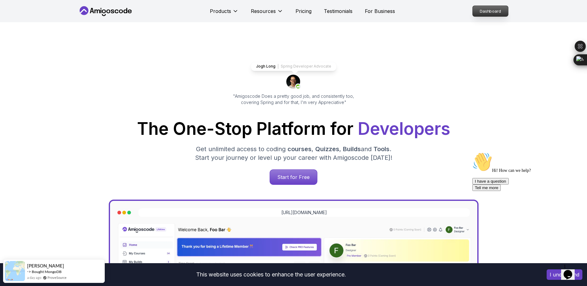
click at [487, 12] on p "Dashboard" at bounding box center [490, 11] width 35 height 10
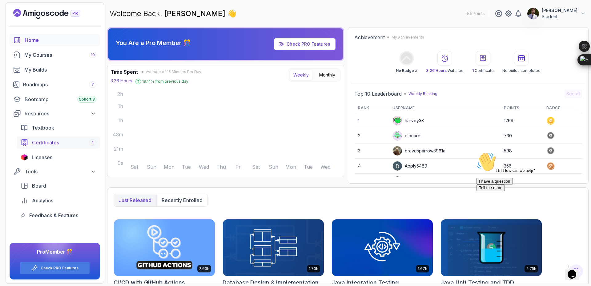
click at [78, 144] on div "Certificates 1" at bounding box center [64, 142] width 64 height 7
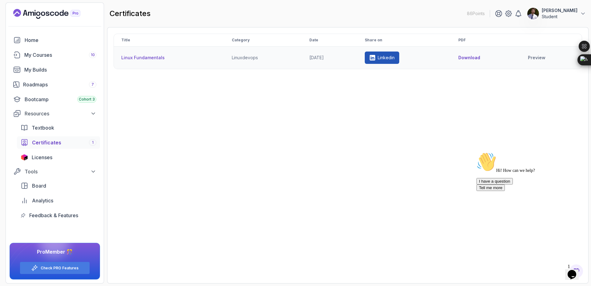
click at [480, 59] on button "Download" at bounding box center [470, 58] width 22 height 6
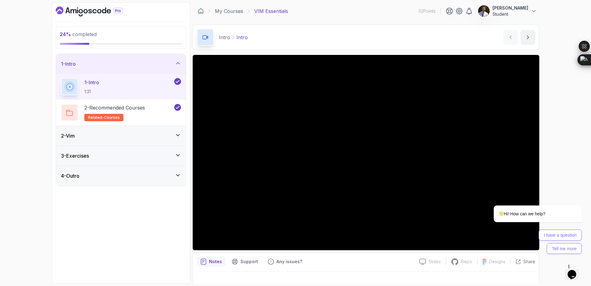
click at [178, 136] on icon at bounding box center [178, 135] width 6 height 6
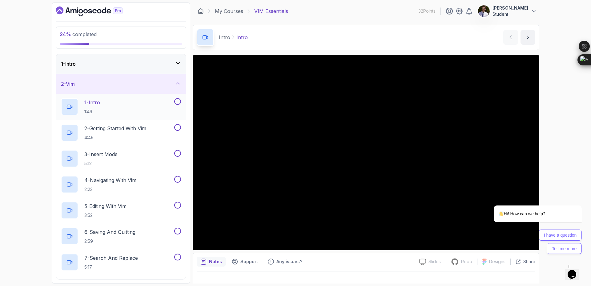
click at [104, 105] on div "1 - Intro 1:49" at bounding box center [117, 106] width 112 height 17
